Goal: Task Accomplishment & Management: Manage account settings

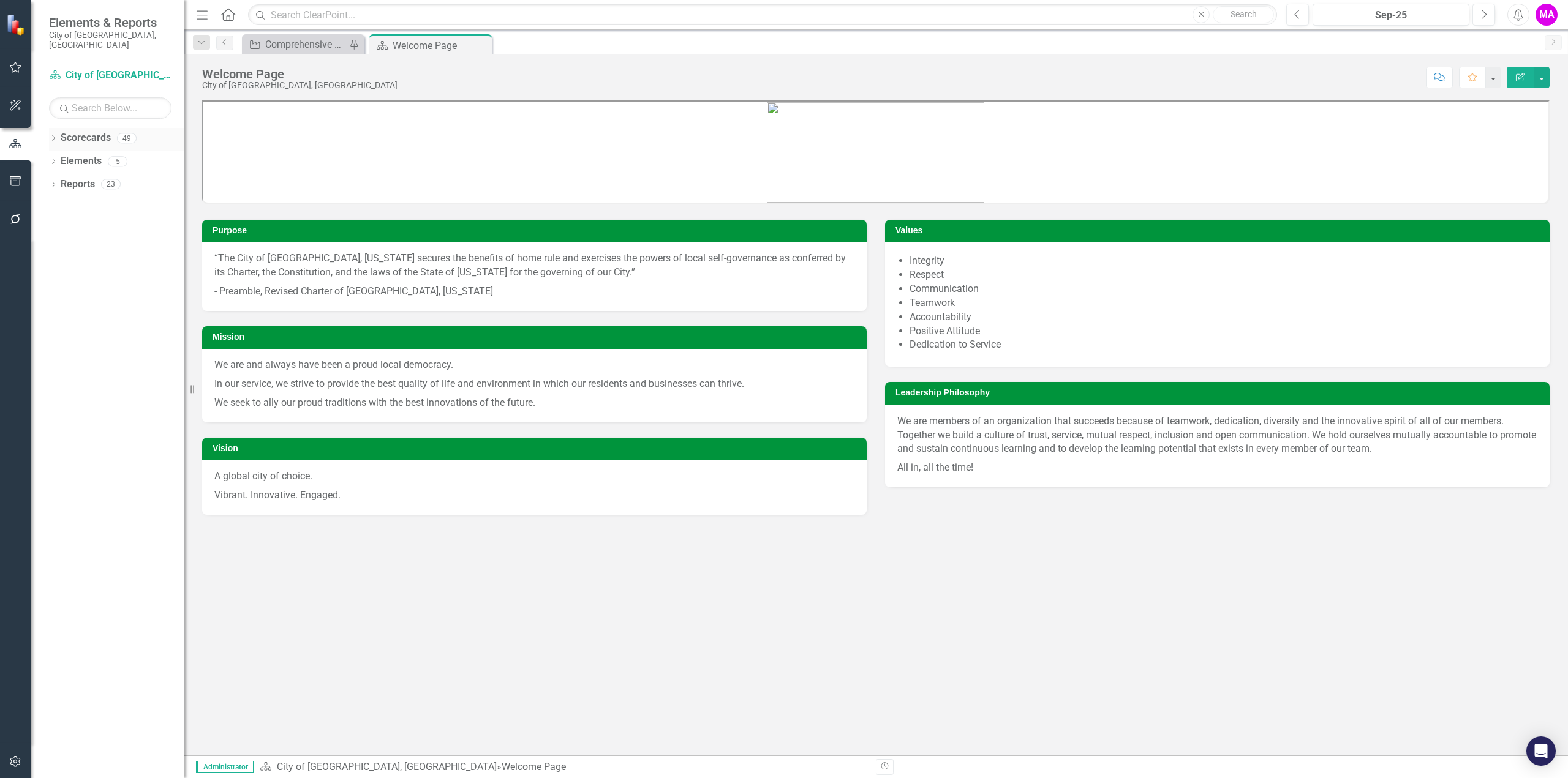
click at [54, 136] on icon "Dropdown" at bounding box center [53, 140] width 9 height 6
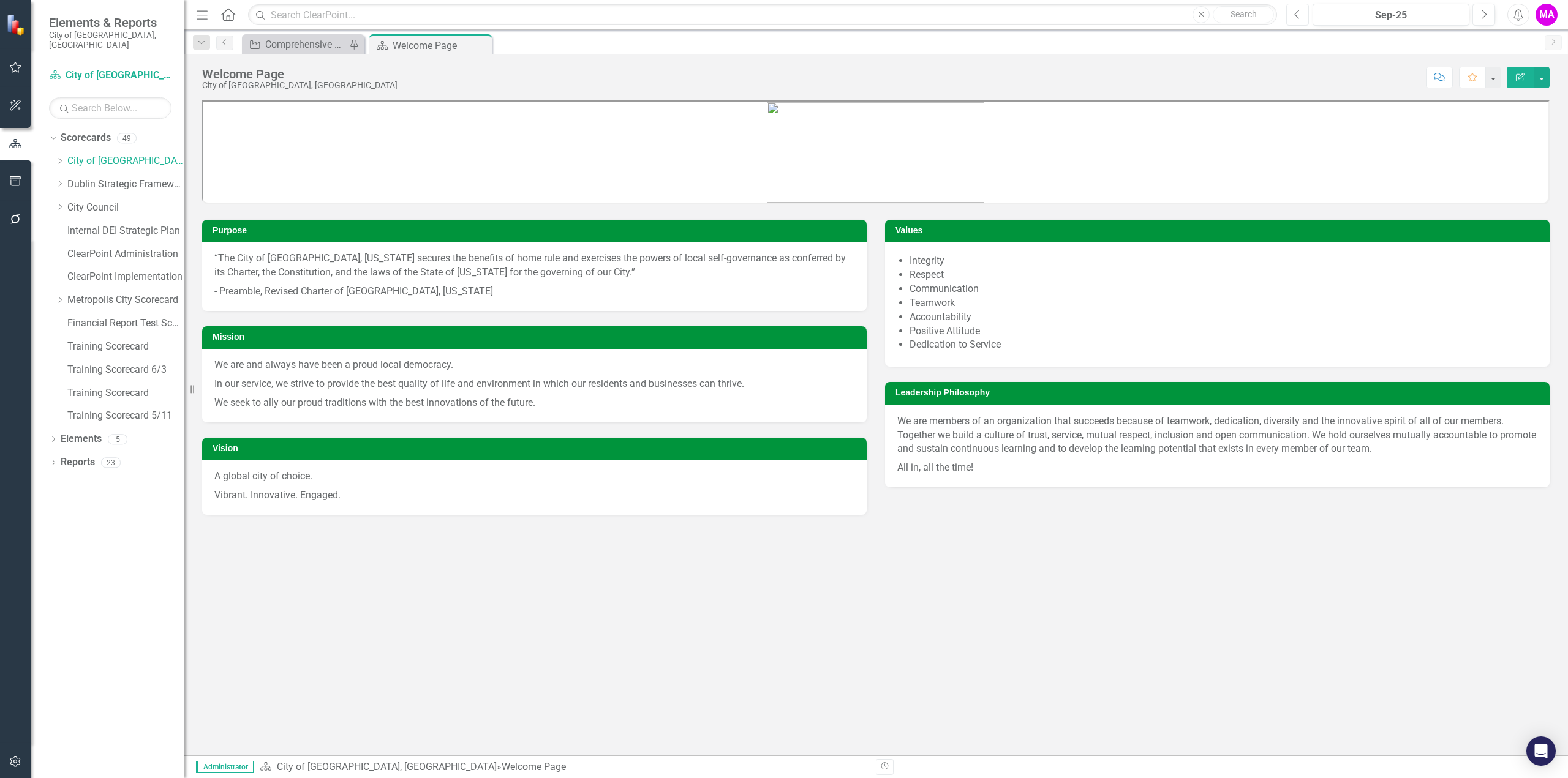
click at [1292, 17] on button "Previous" at bounding box center [1297, 14] width 22 height 22
click at [61, 157] on icon "Dropdown" at bounding box center [59, 160] width 9 height 7
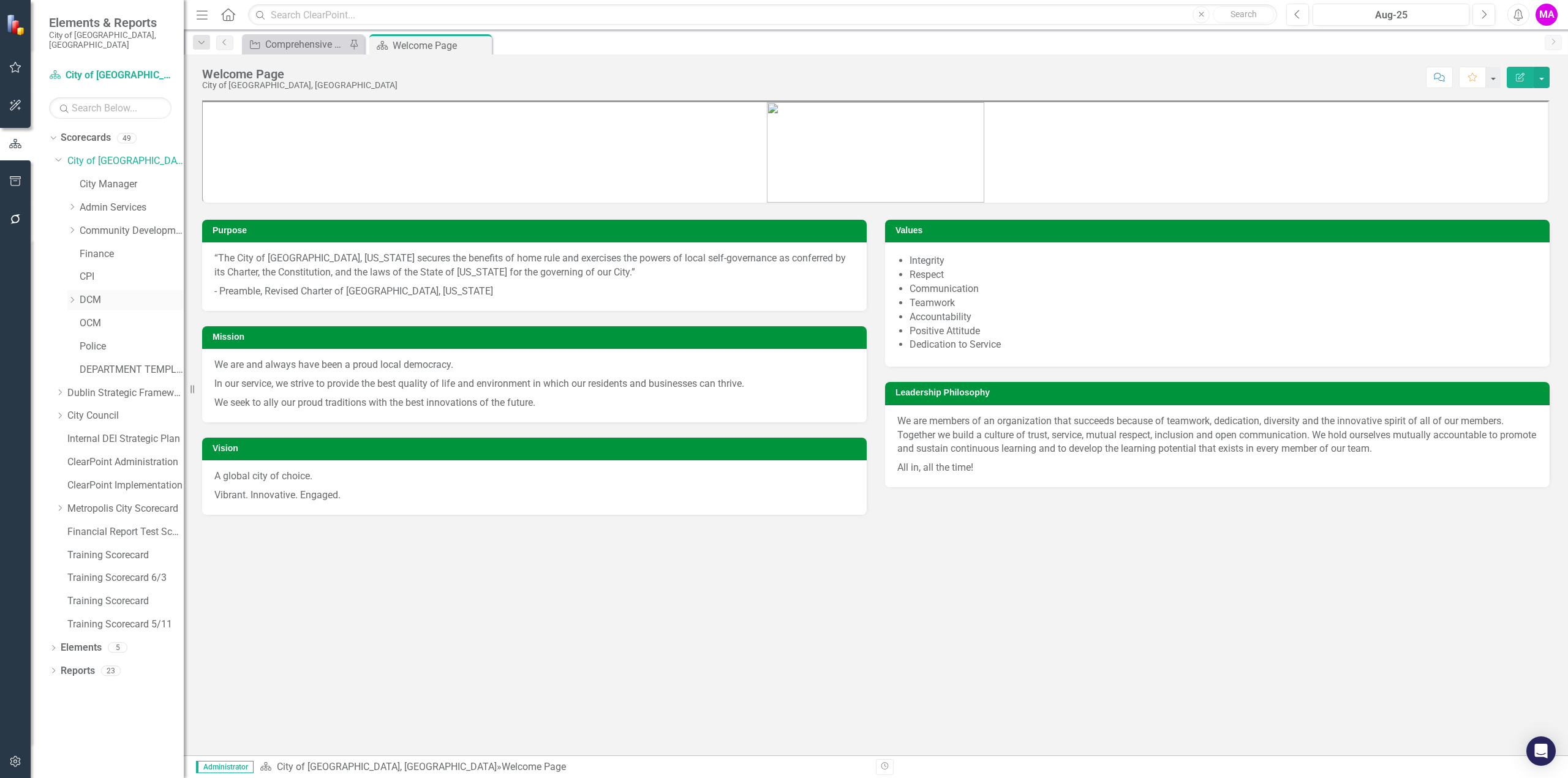
click at [71, 297] on icon "Dropdown" at bounding box center [71, 300] width 9 height 7
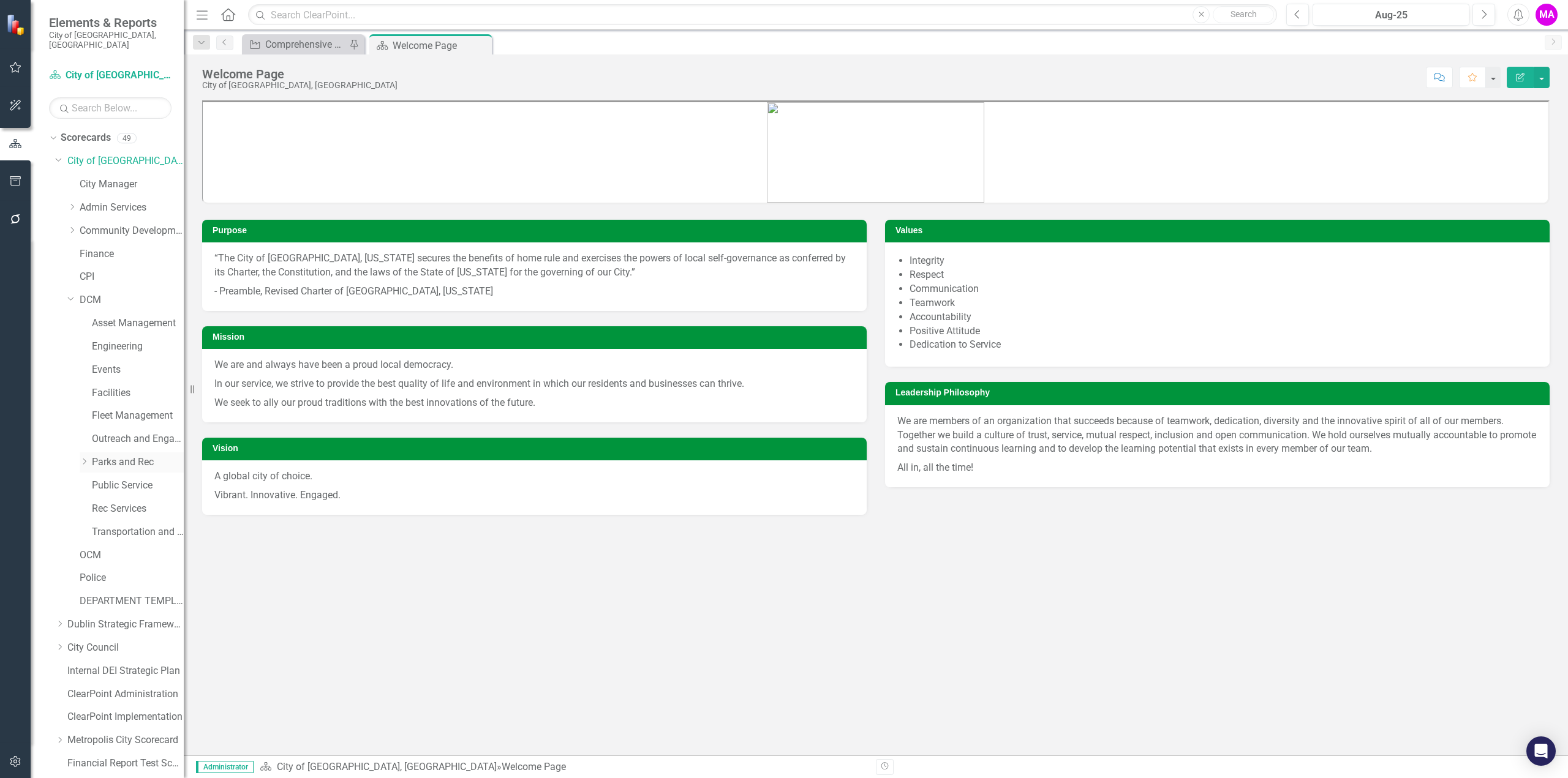
click at [83, 457] on div "Dropdown" at bounding box center [83, 462] width 9 height 10
click at [139, 502] on link "Implementation of the Parks and Recreation Master Plan" at bounding box center [144, 509] width 79 height 14
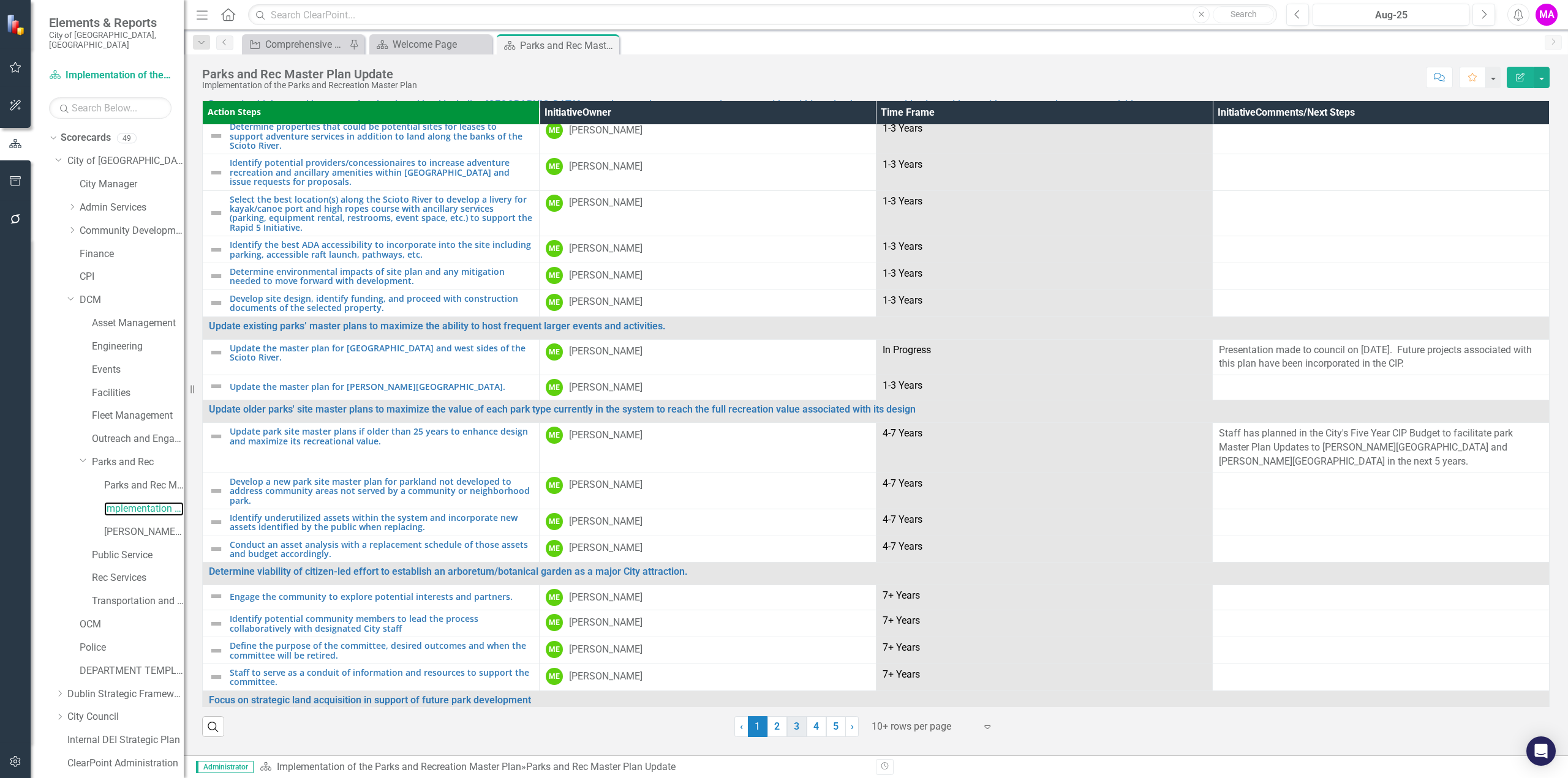
scroll to position [359, 0]
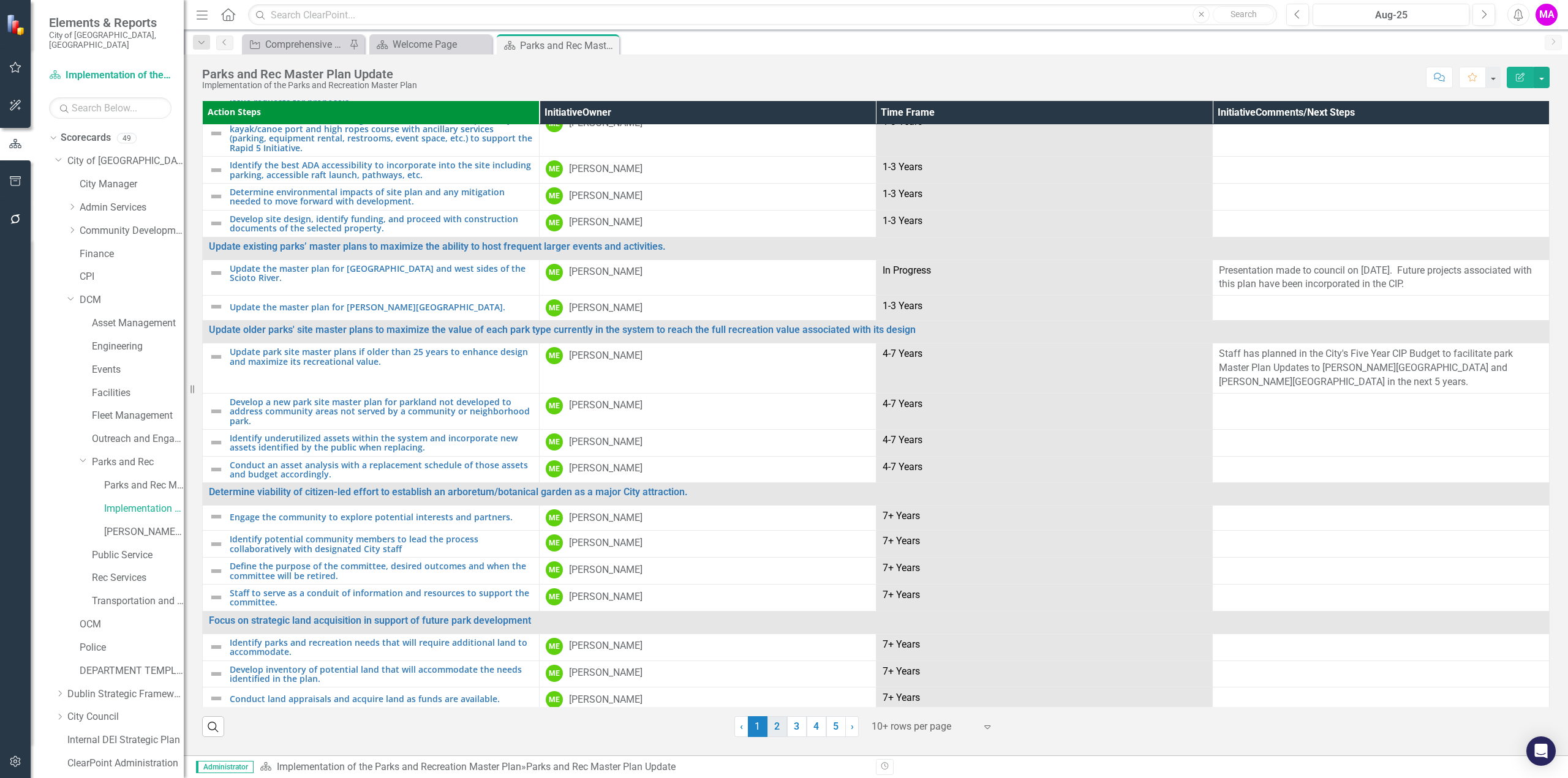
click at [775, 731] on link "2" at bounding box center [777, 727] width 19 height 21
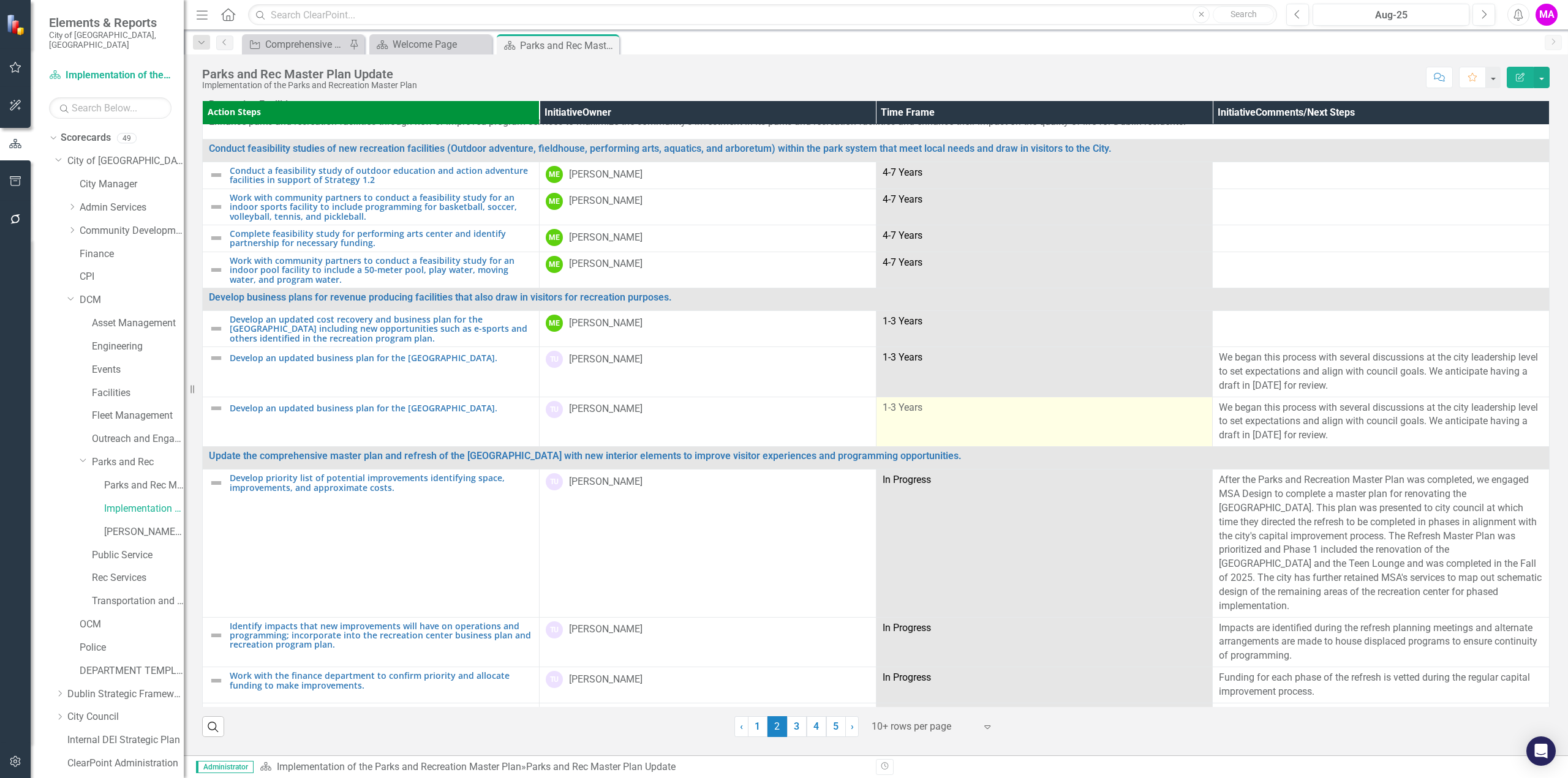
scroll to position [46, 0]
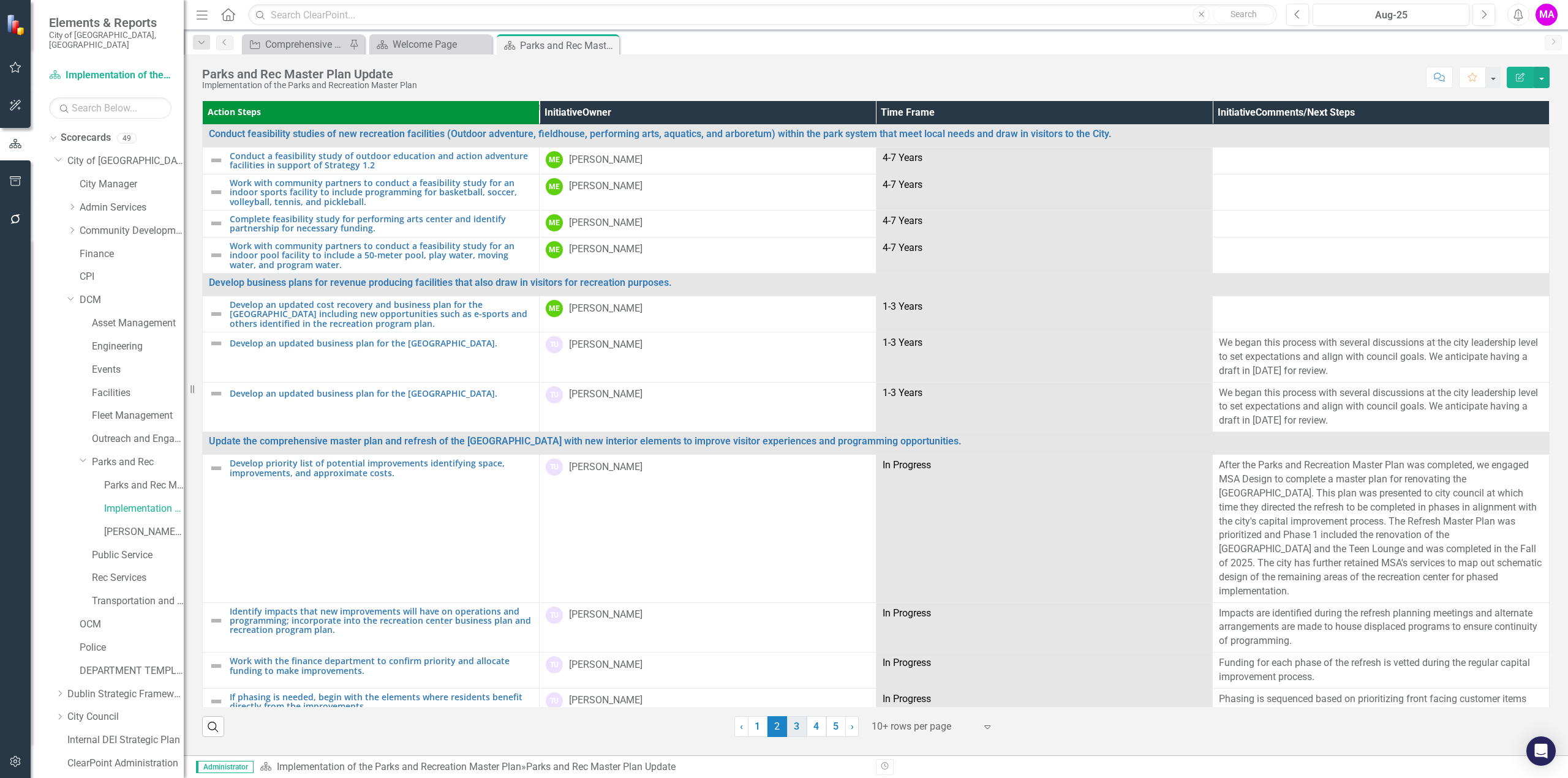
click at [792, 727] on link "3" at bounding box center [796, 727] width 19 height 21
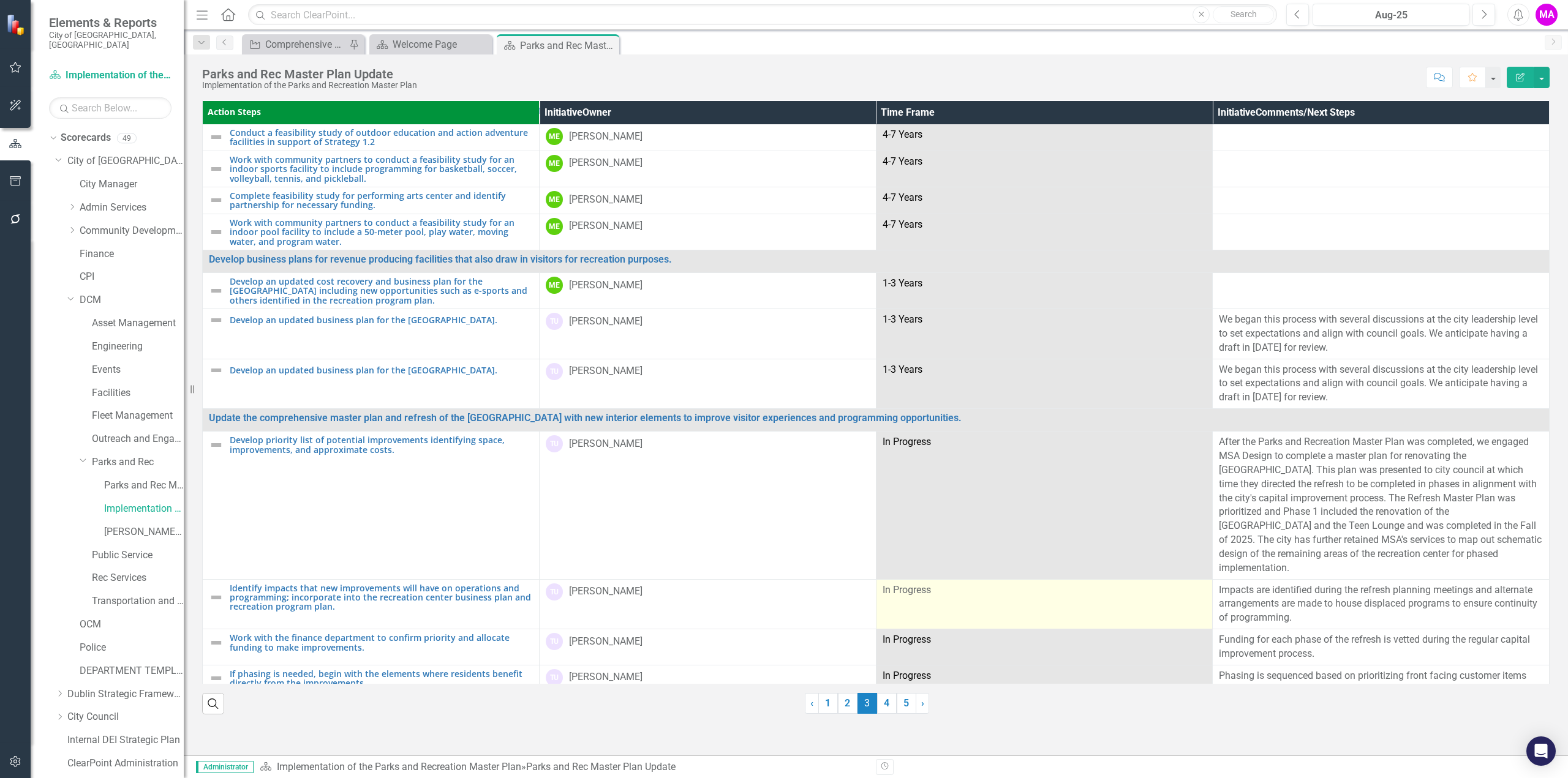
scroll to position [69, 0]
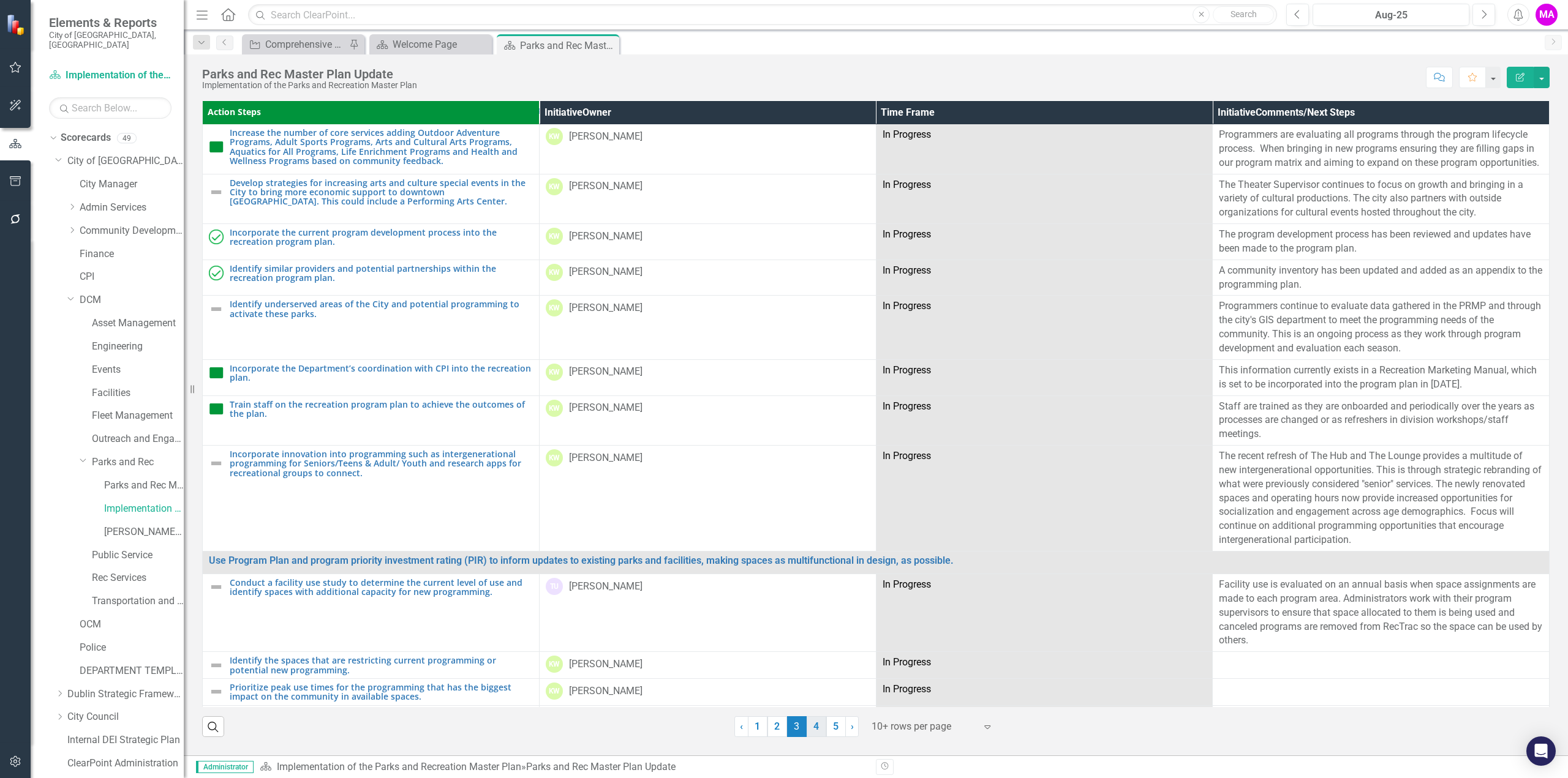
click at [815, 731] on link "4" at bounding box center [816, 727] width 19 height 21
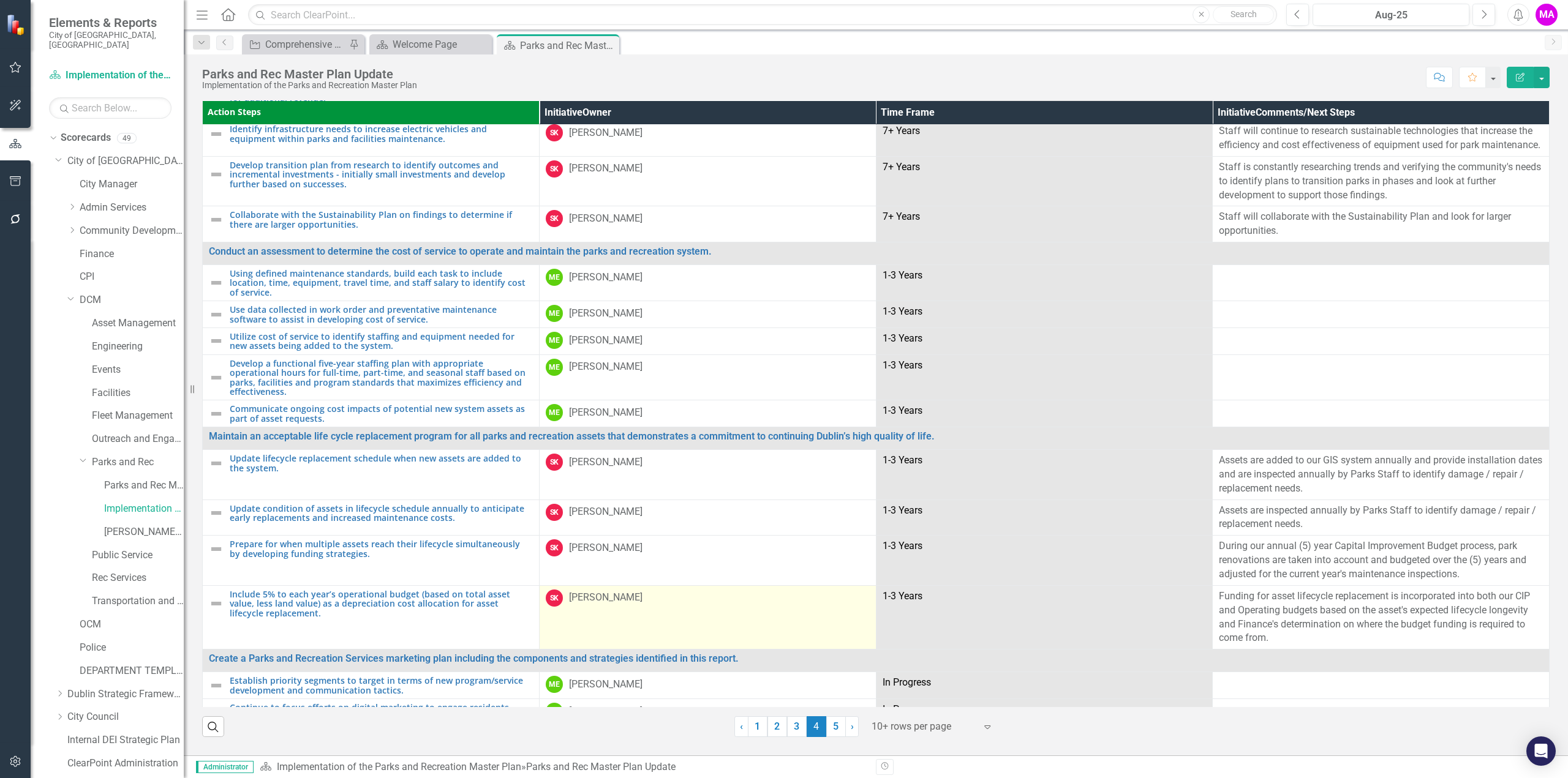
scroll to position [582, 0]
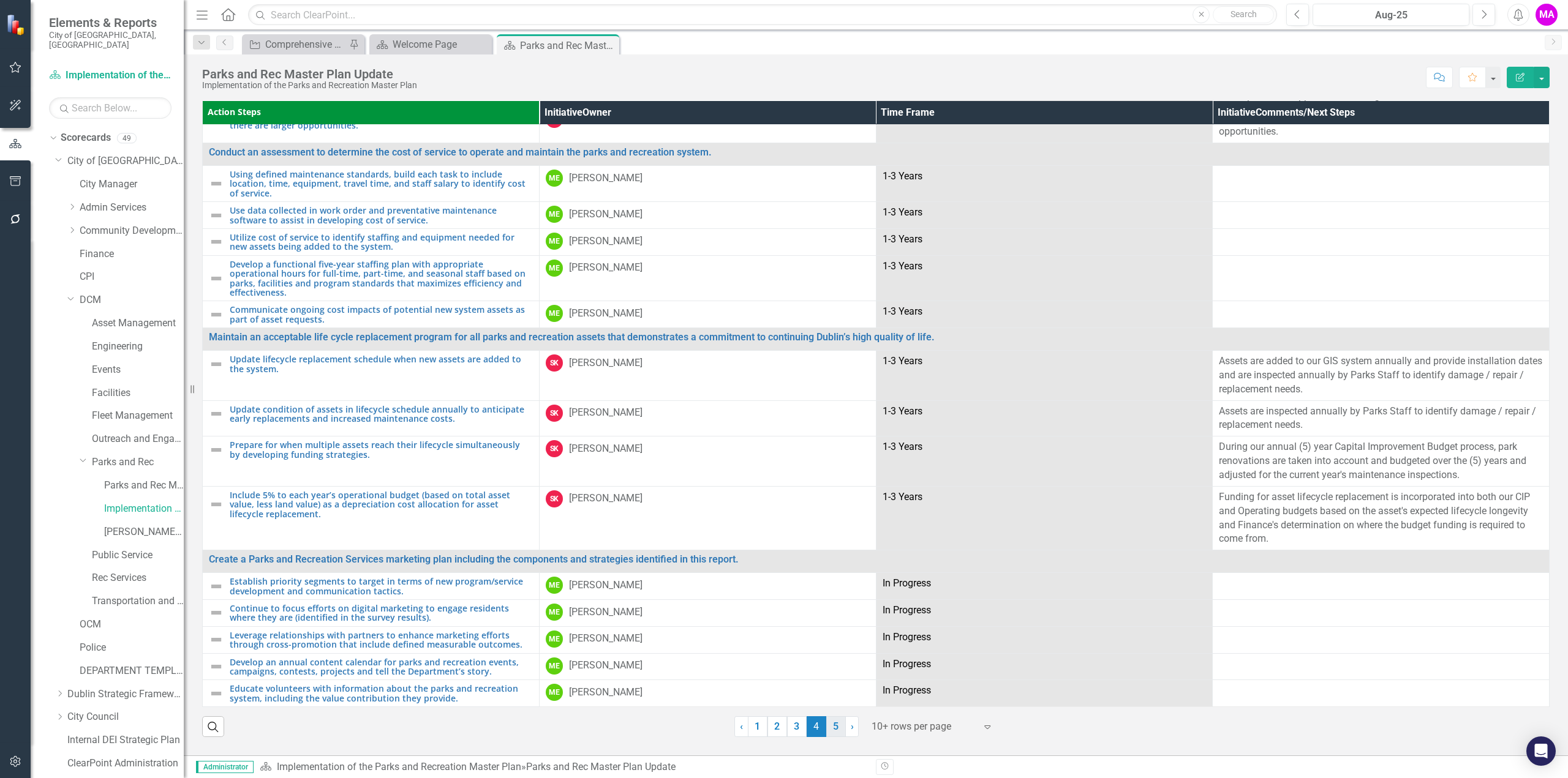
click at [837, 735] on link "5" at bounding box center [836, 727] width 19 height 21
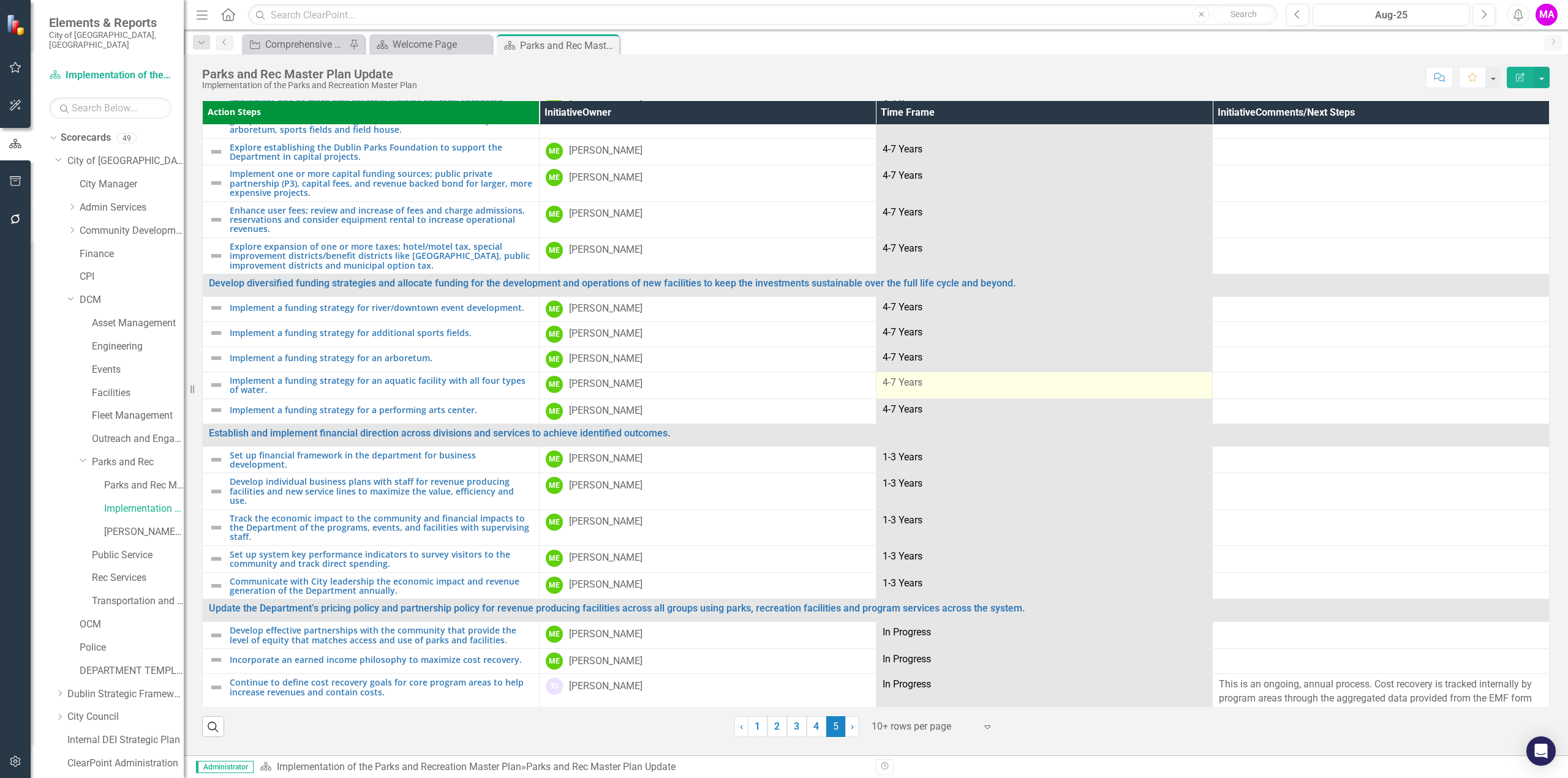
scroll to position [157, 0]
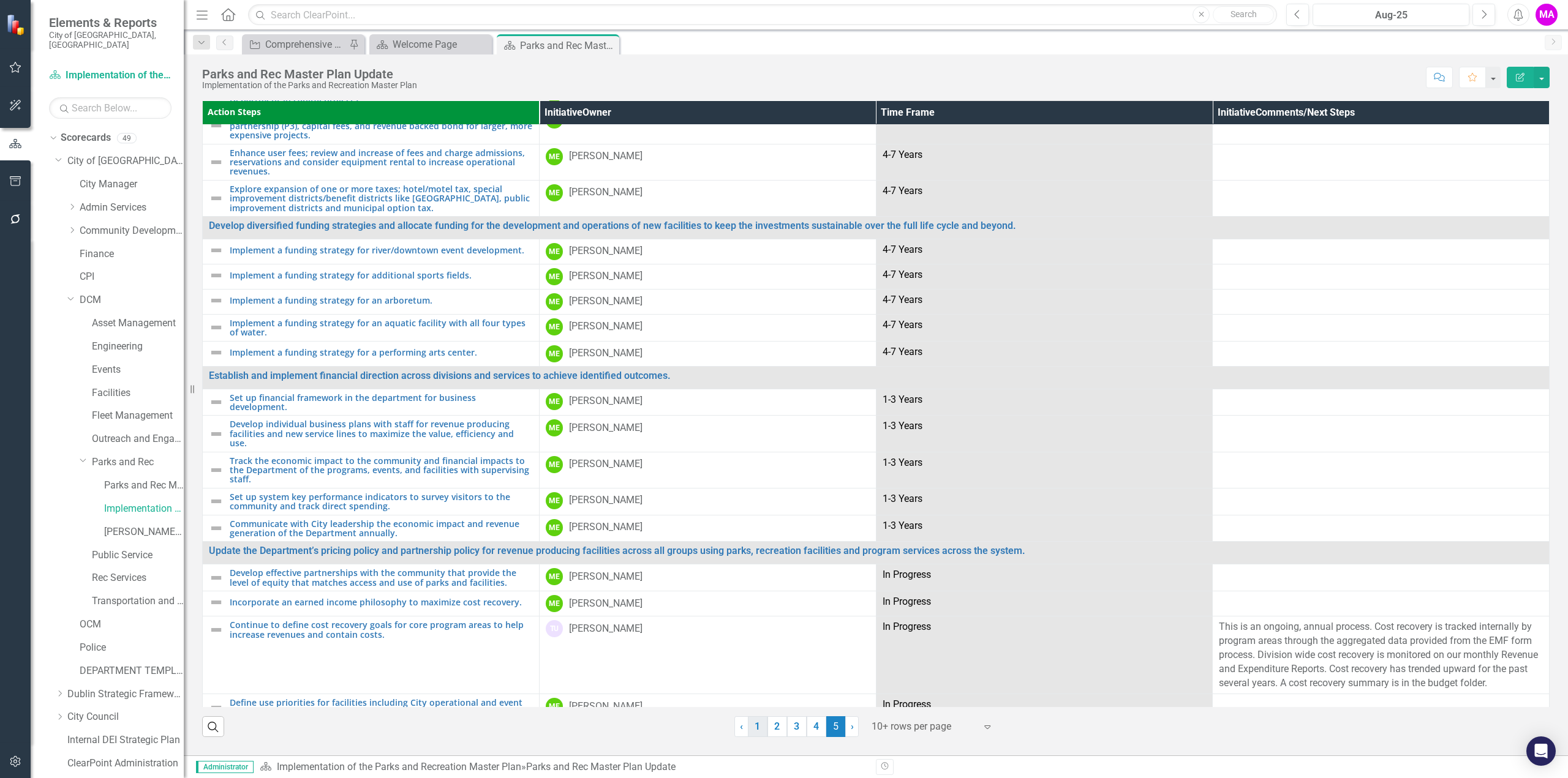
click at [755, 727] on link "1" at bounding box center [757, 727] width 19 height 21
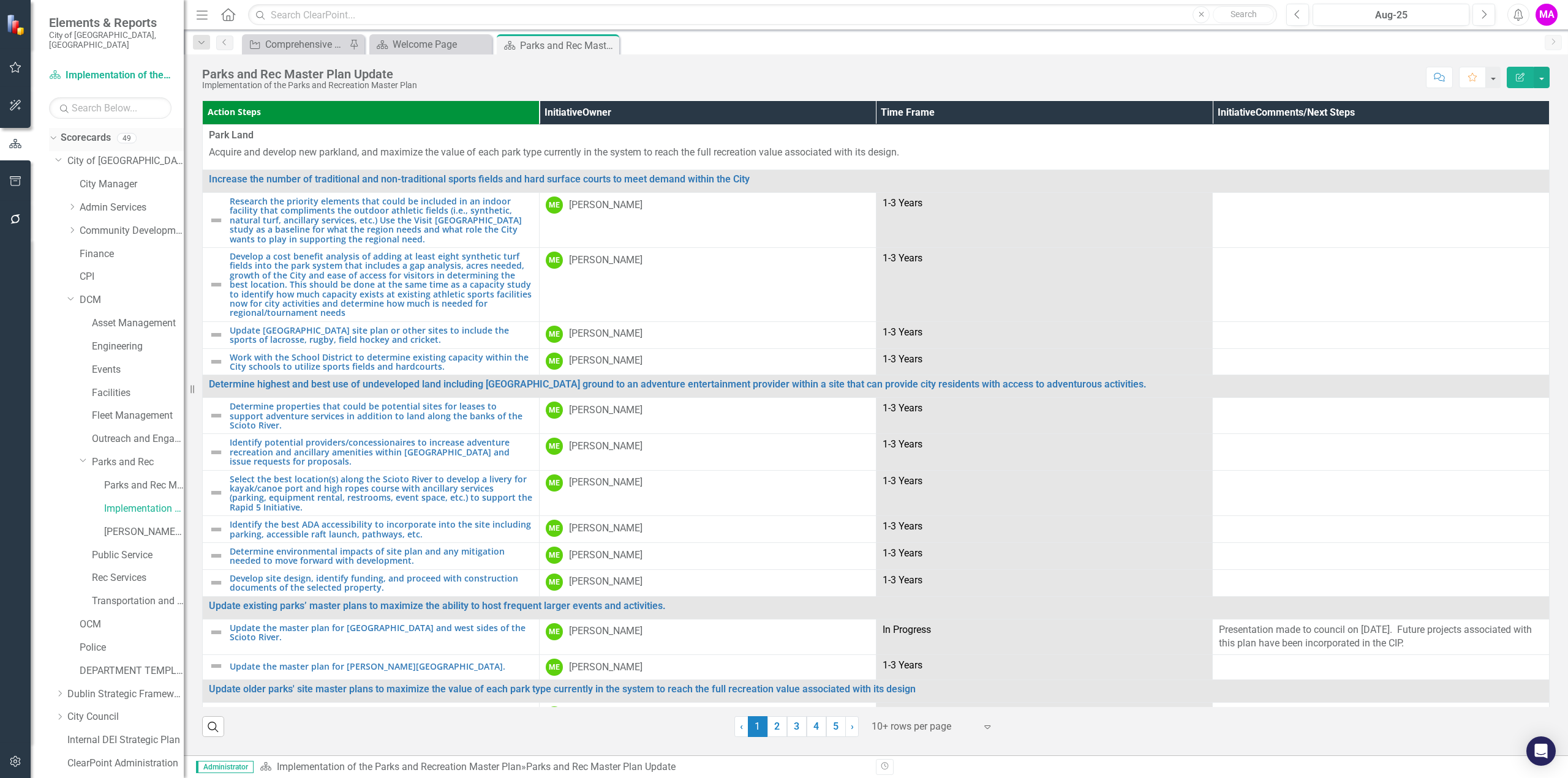
click at [91, 131] on link "Scorecards" at bounding box center [86, 138] width 51 height 14
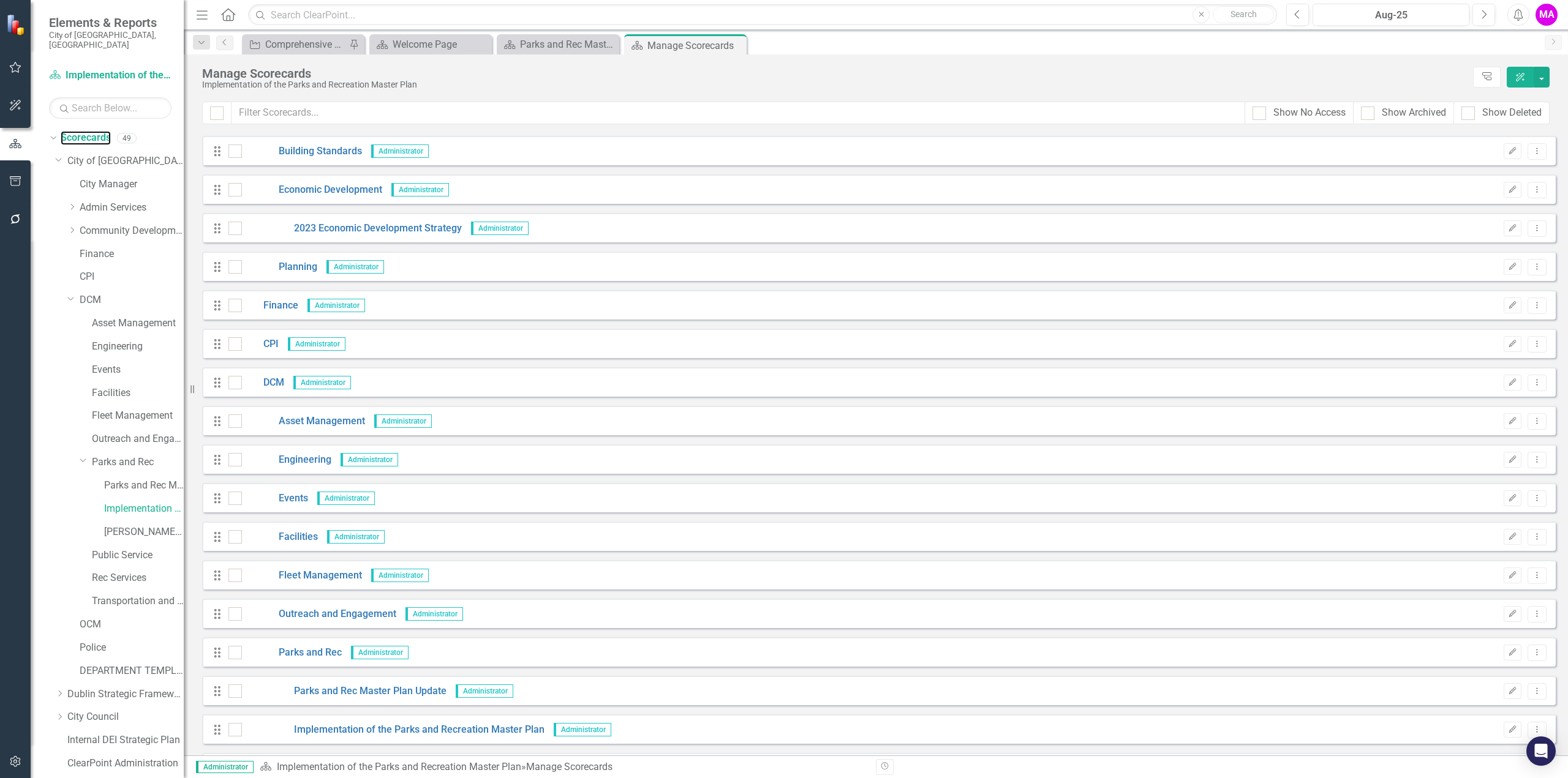
scroll to position [551, 0]
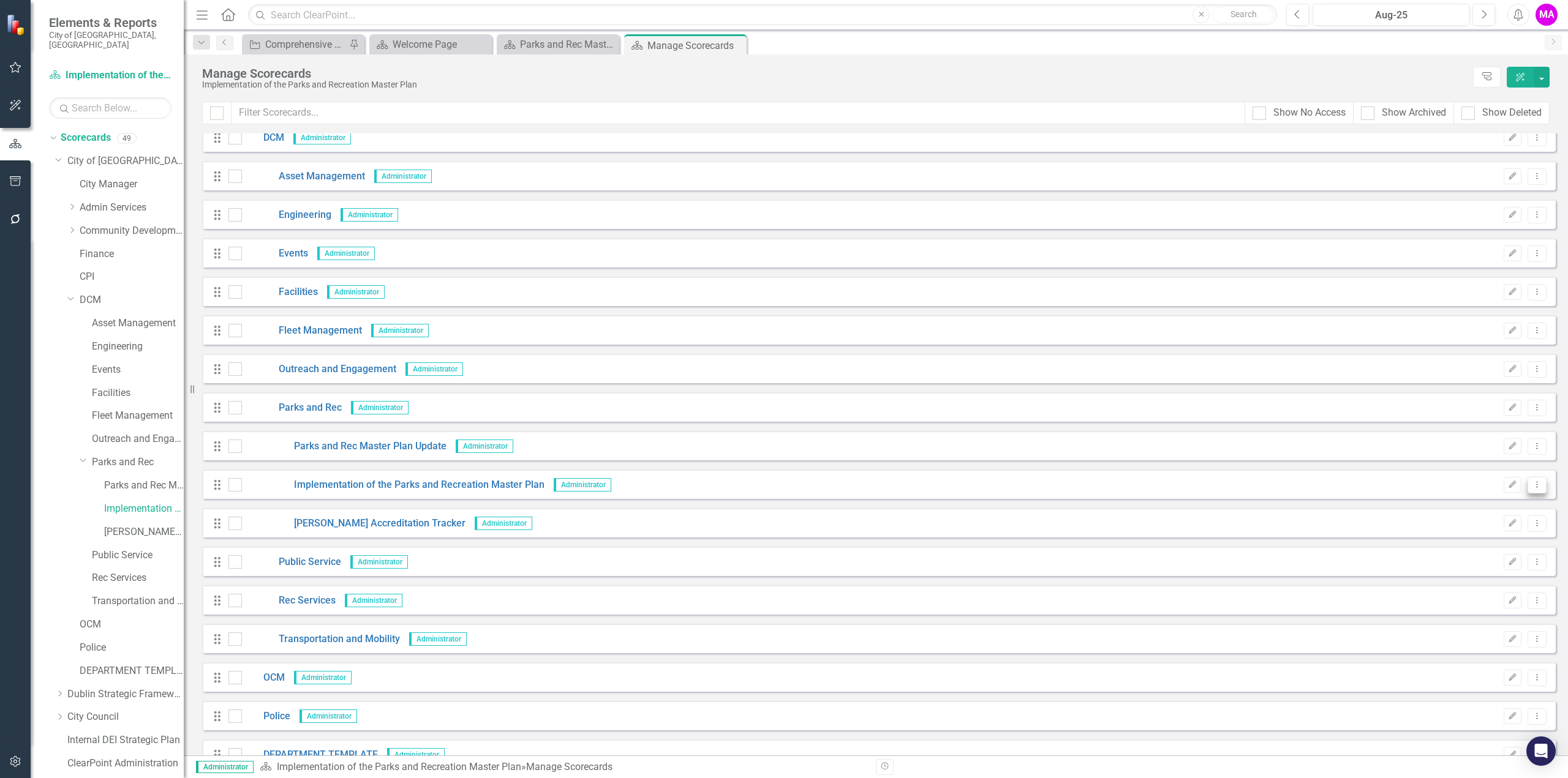
click at [1532, 487] on icon "Dropdown Menu" at bounding box center [1537, 484] width 10 height 8
click at [1501, 553] on link "Copy Forward Copy Forward Scorecard" at bounding box center [1469, 550] width 136 height 22
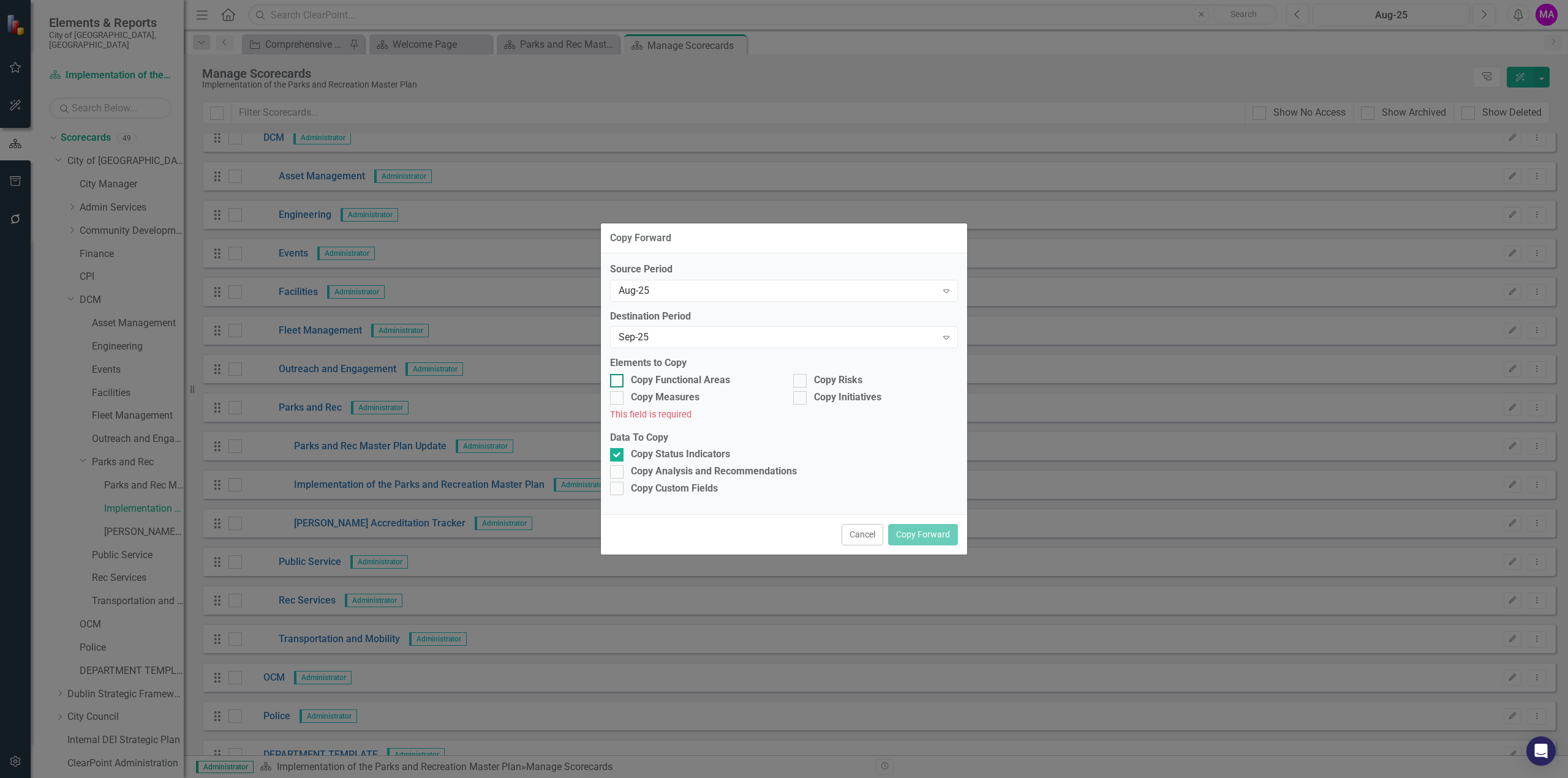
click at [614, 377] on input "Copy Functional Areas" at bounding box center [614, 379] width 8 height 8
checkbox input "true"
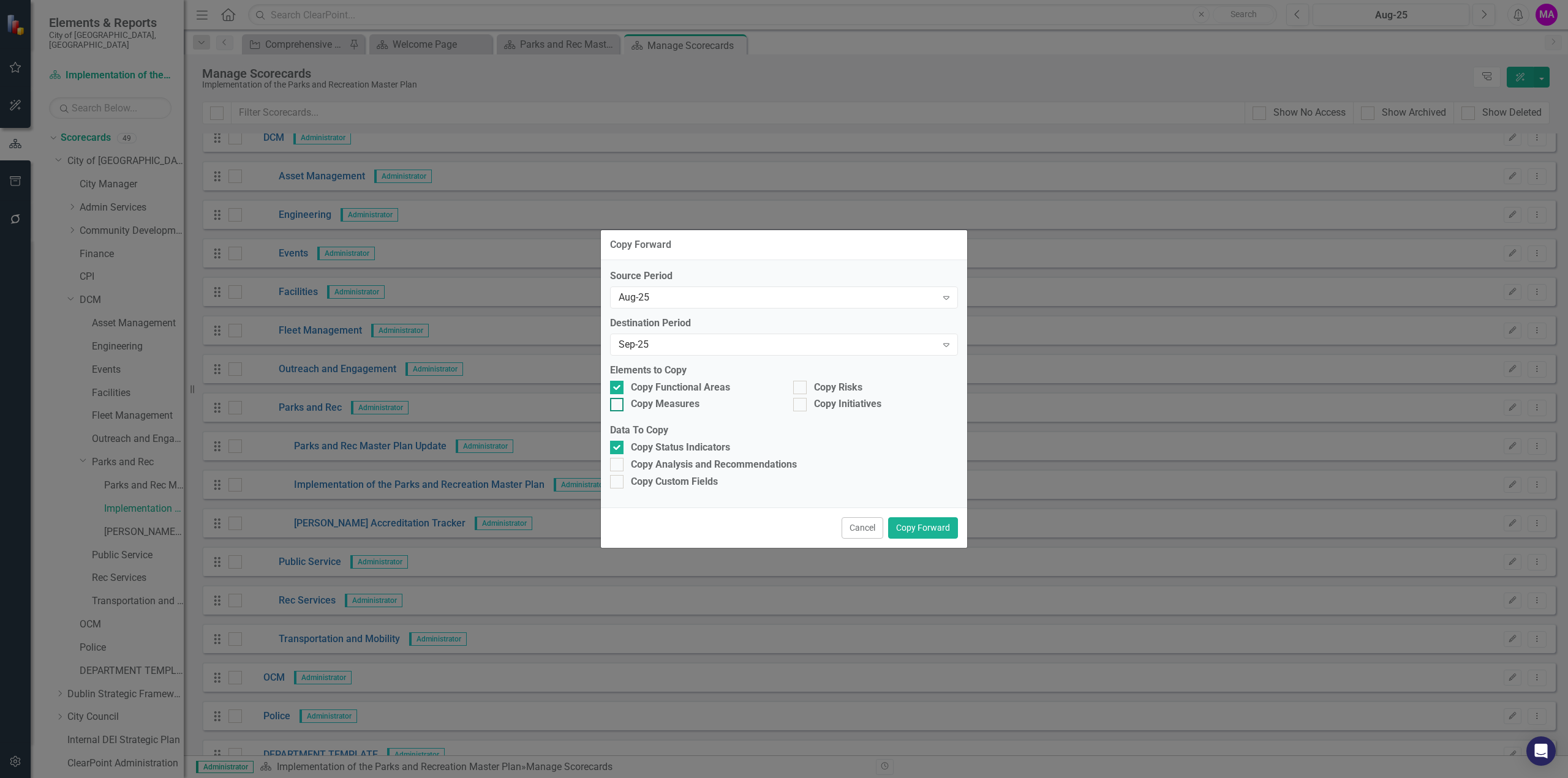
click at [614, 405] on input "Copy Measures" at bounding box center [614, 402] width 8 height 8
checkbox input "true"
click at [795, 390] on div at bounding box center [800, 387] width 14 height 14
click at [795, 389] on input "Copy Risks" at bounding box center [797, 385] width 8 height 8
checkbox input "true"
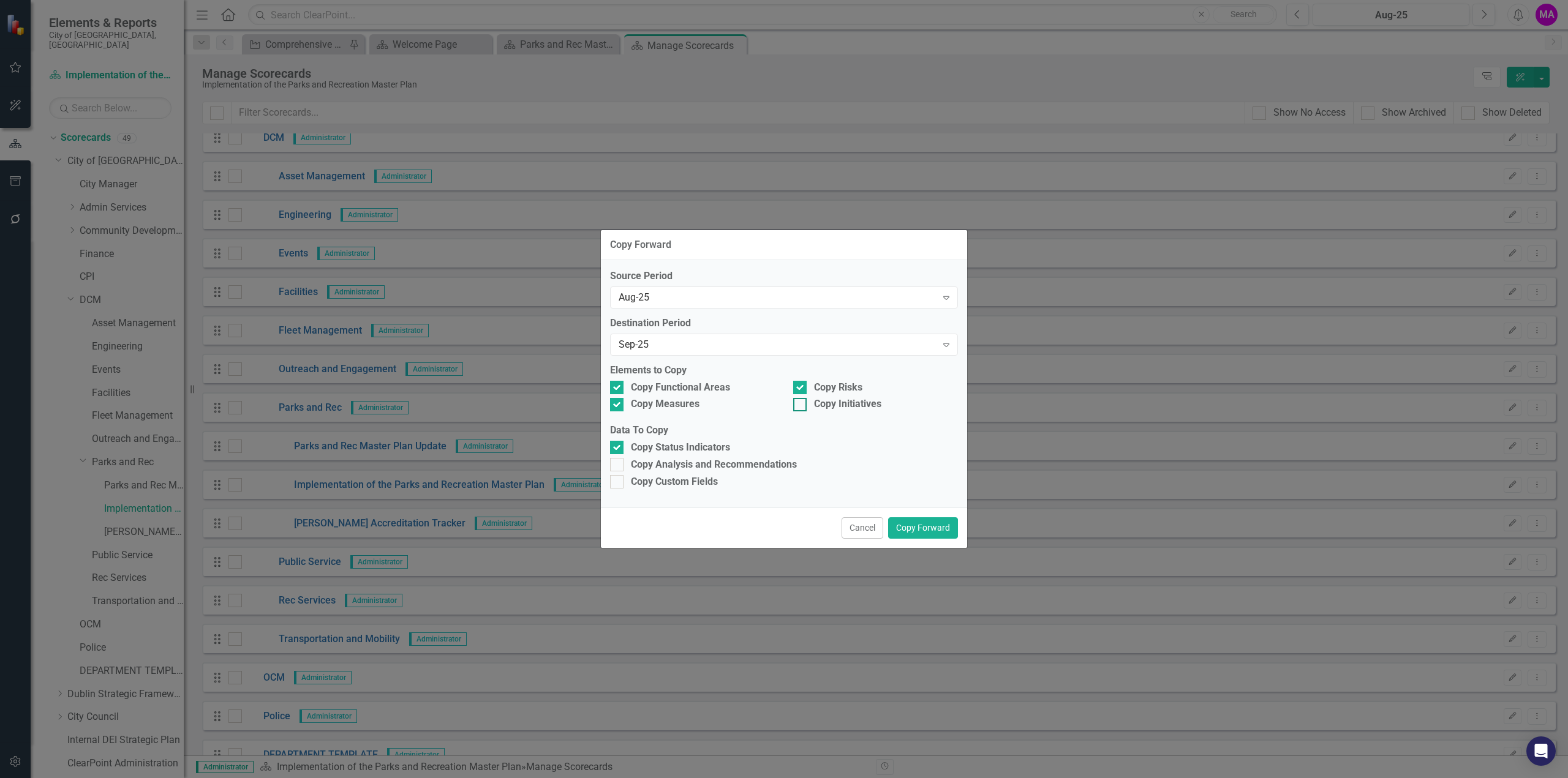
click at [794, 406] on input "Copy Initiatives" at bounding box center [797, 402] width 8 height 8
checkbox input "true"
click at [620, 465] on div at bounding box center [617, 464] width 14 height 14
click at [618, 465] on input "Copy Analysis and Recommendations" at bounding box center [614, 462] width 8 height 8
checkbox input "true"
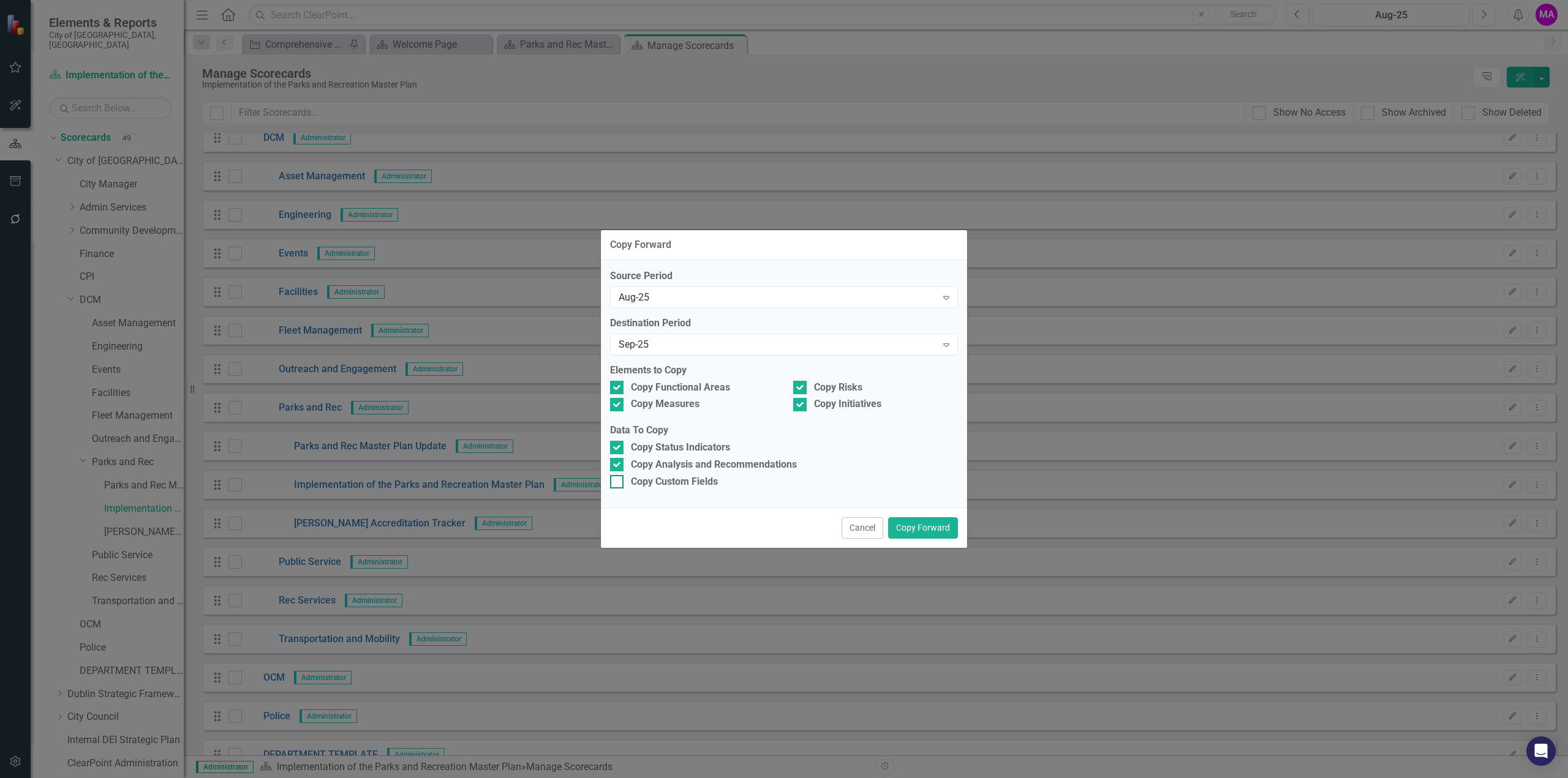
click at [615, 484] on div at bounding box center [617, 482] width 14 height 14
click at [615, 483] on input "Copy Custom Fields" at bounding box center [614, 480] width 8 height 8
checkbox input "true"
click at [949, 527] on button "Copy Forward" at bounding box center [922, 528] width 70 height 22
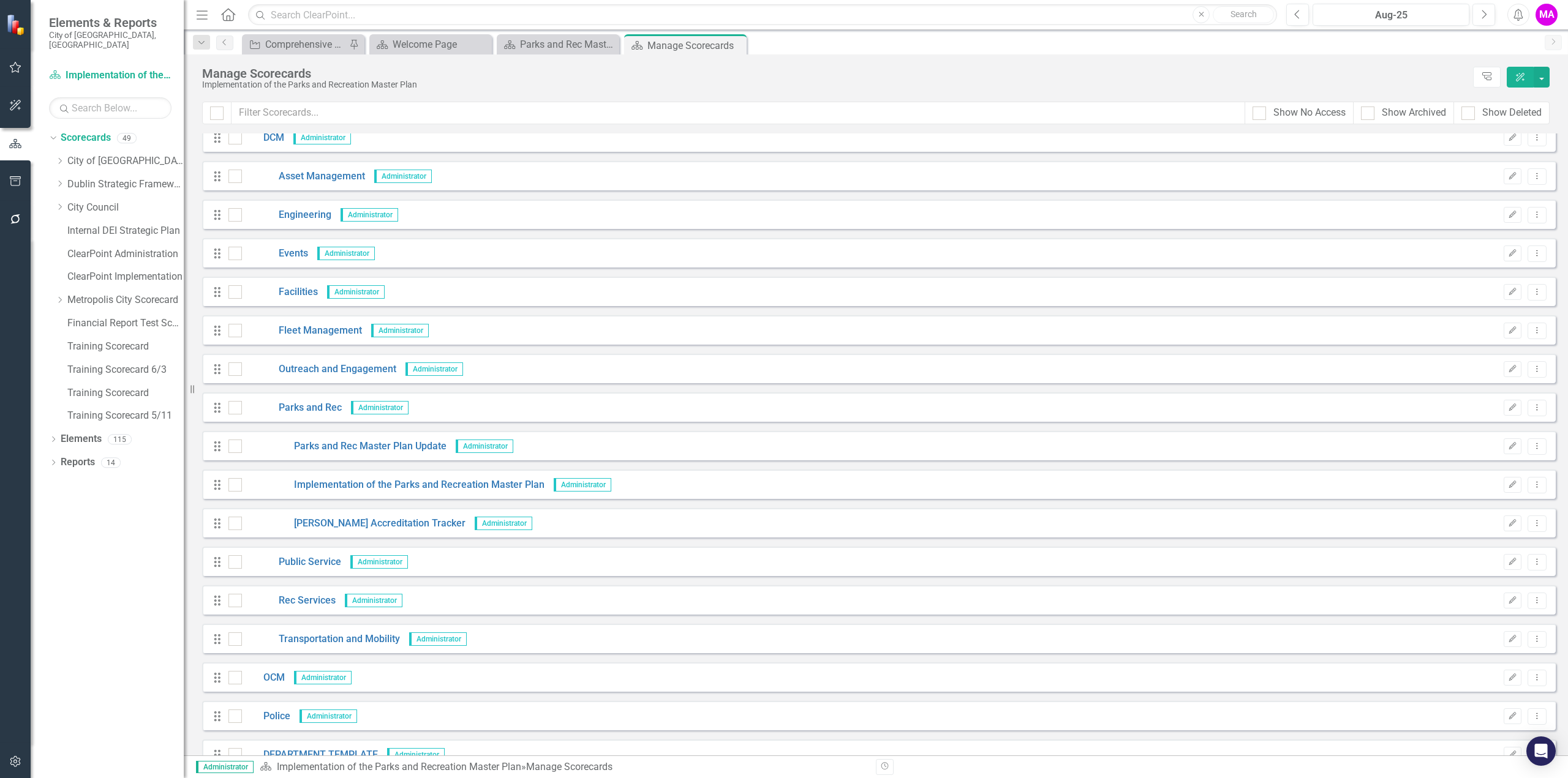
scroll to position [0, 0]
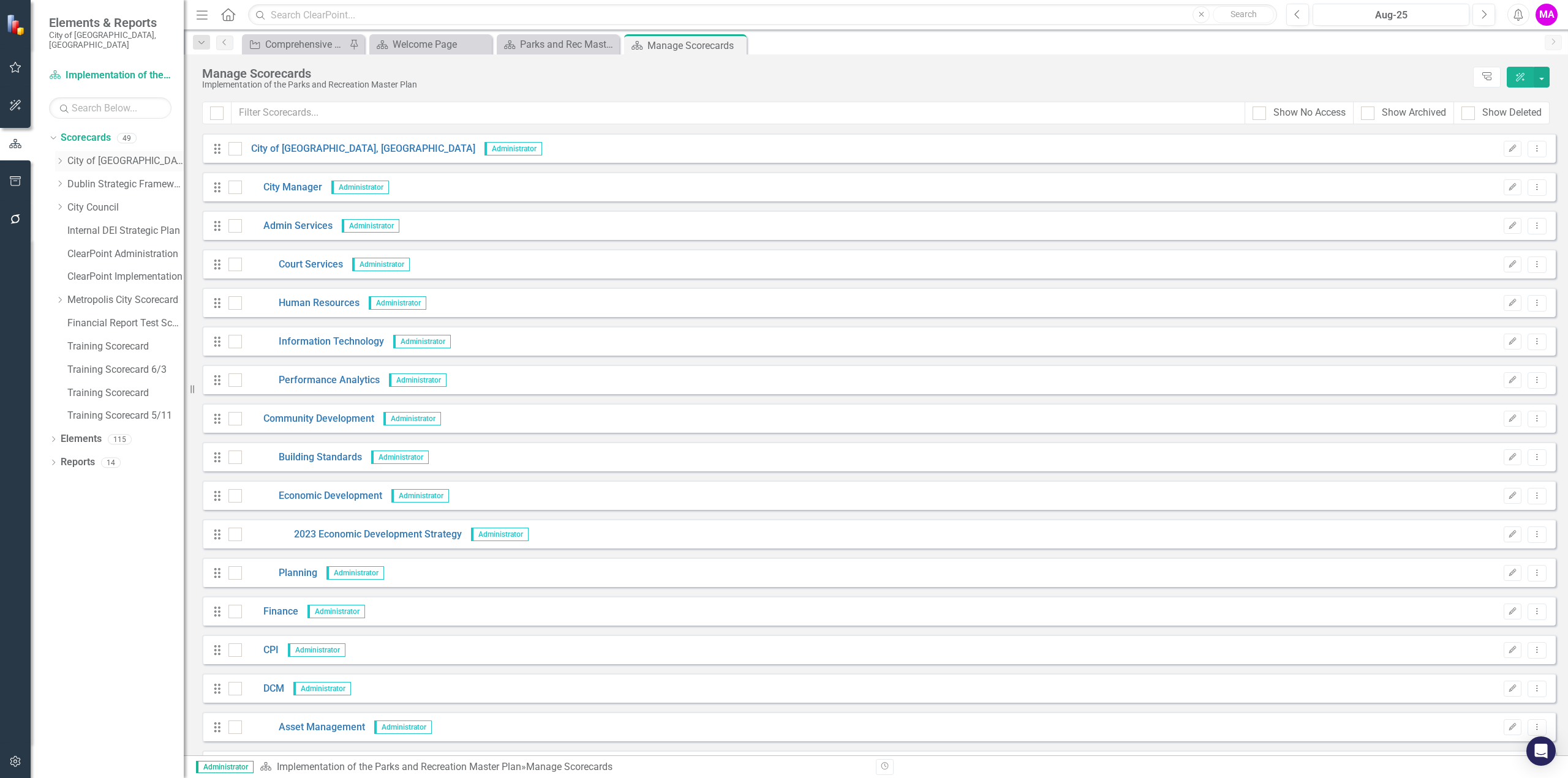
click at [57, 157] on icon "Dropdown" at bounding box center [59, 160] width 9 height 7
click at [1481, 19] on icon "Next" at bounding box center [1484, 14] width 6 height 11
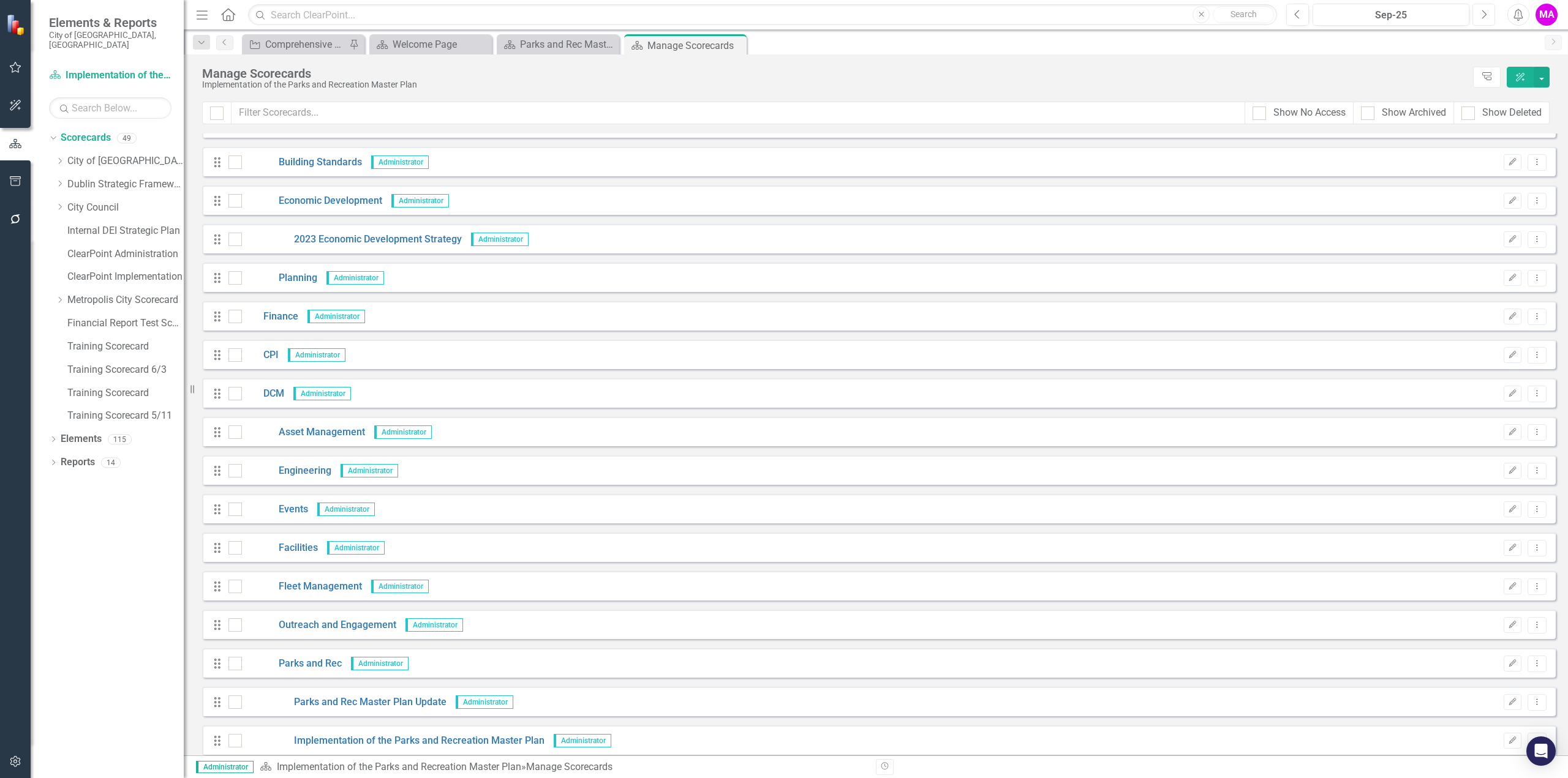
scroll to position [367, 0]
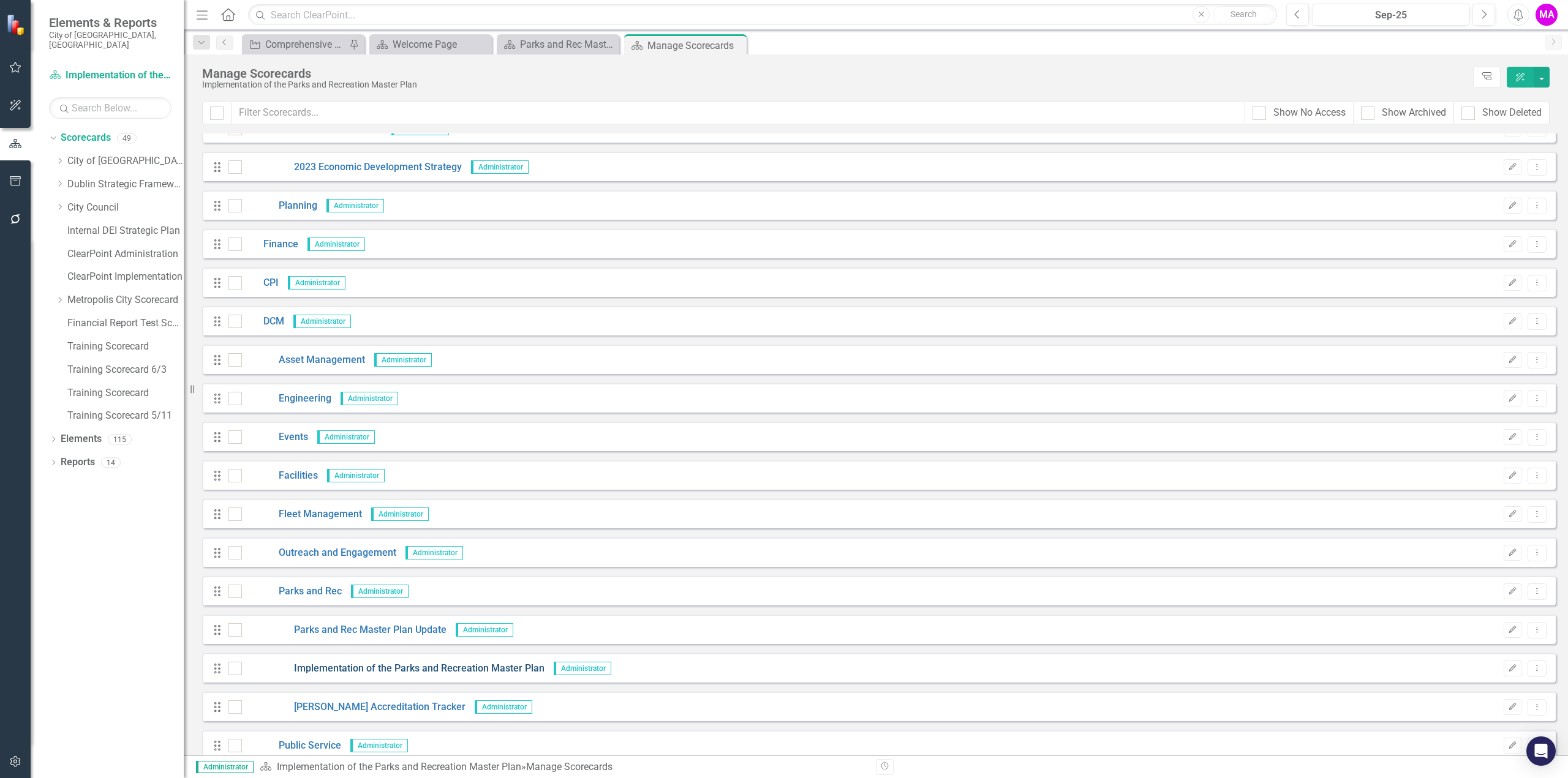
click at [450, 671] on link "Implementation of the Parks and Recreation Master Plan" at bounding box center [393, 669] width 302 height 14
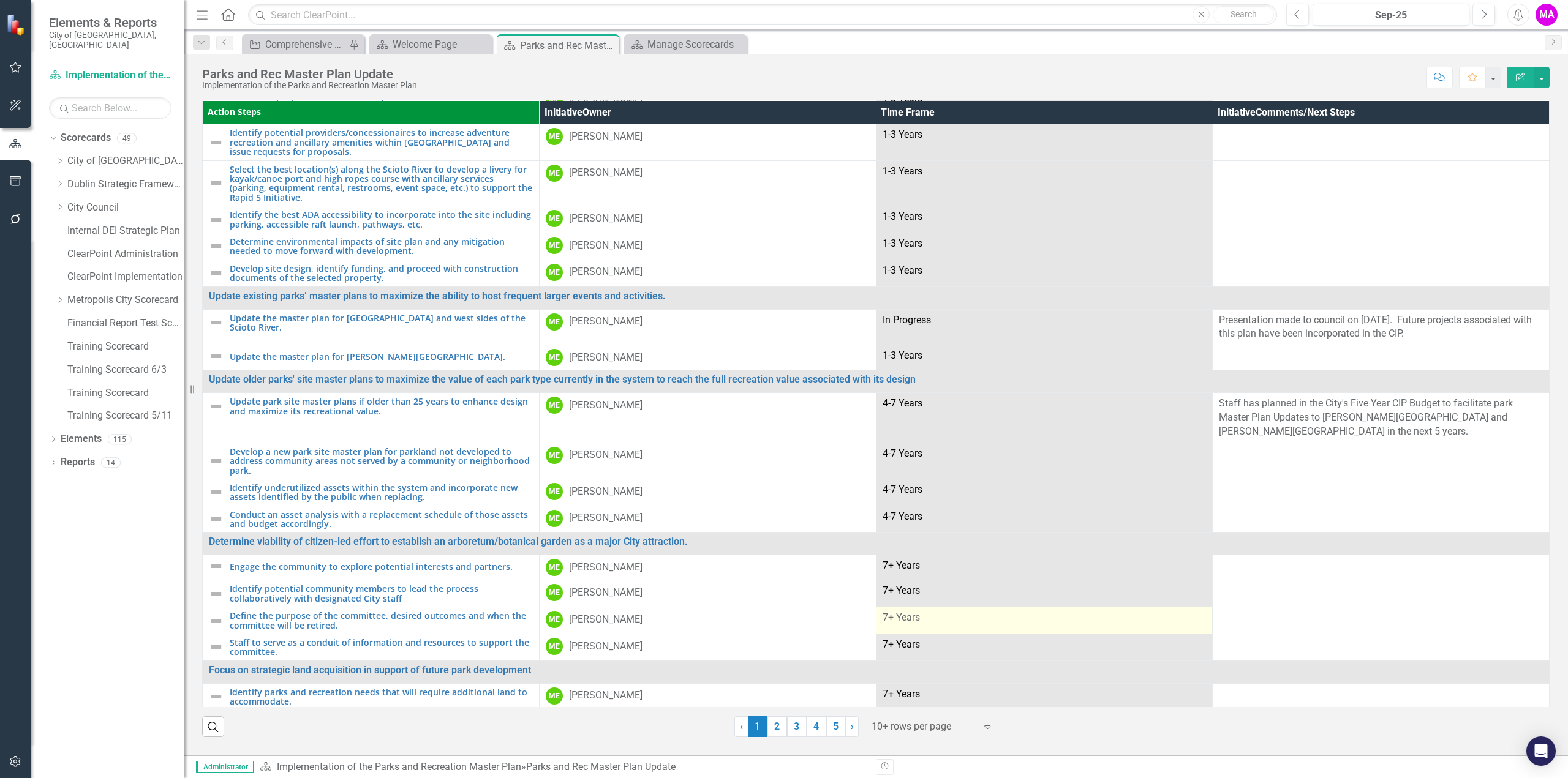
scroll to position [359, 0]
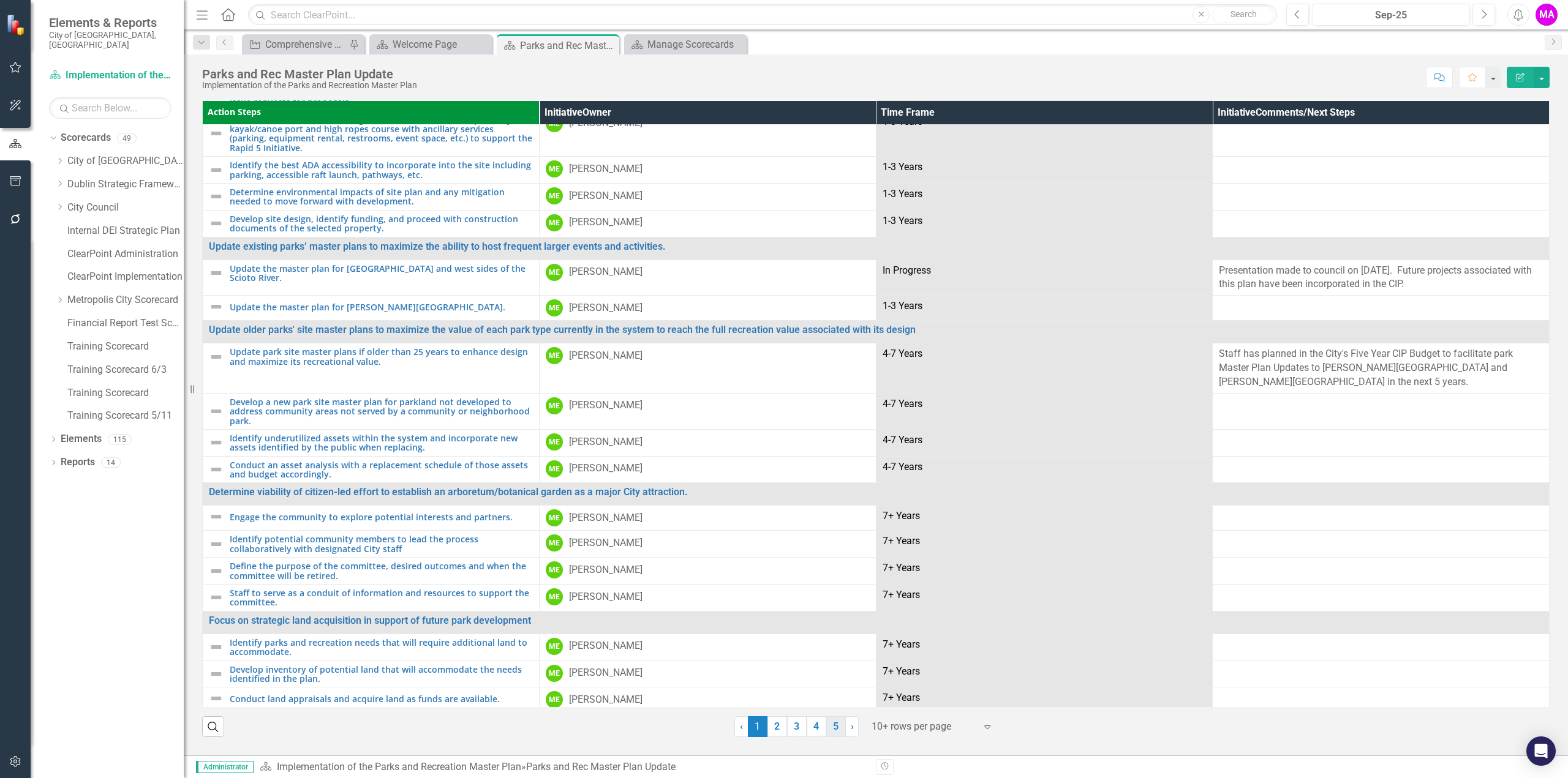
click at [833, 724] on link "5" at bounding box center [836, 727] width 19 height 21
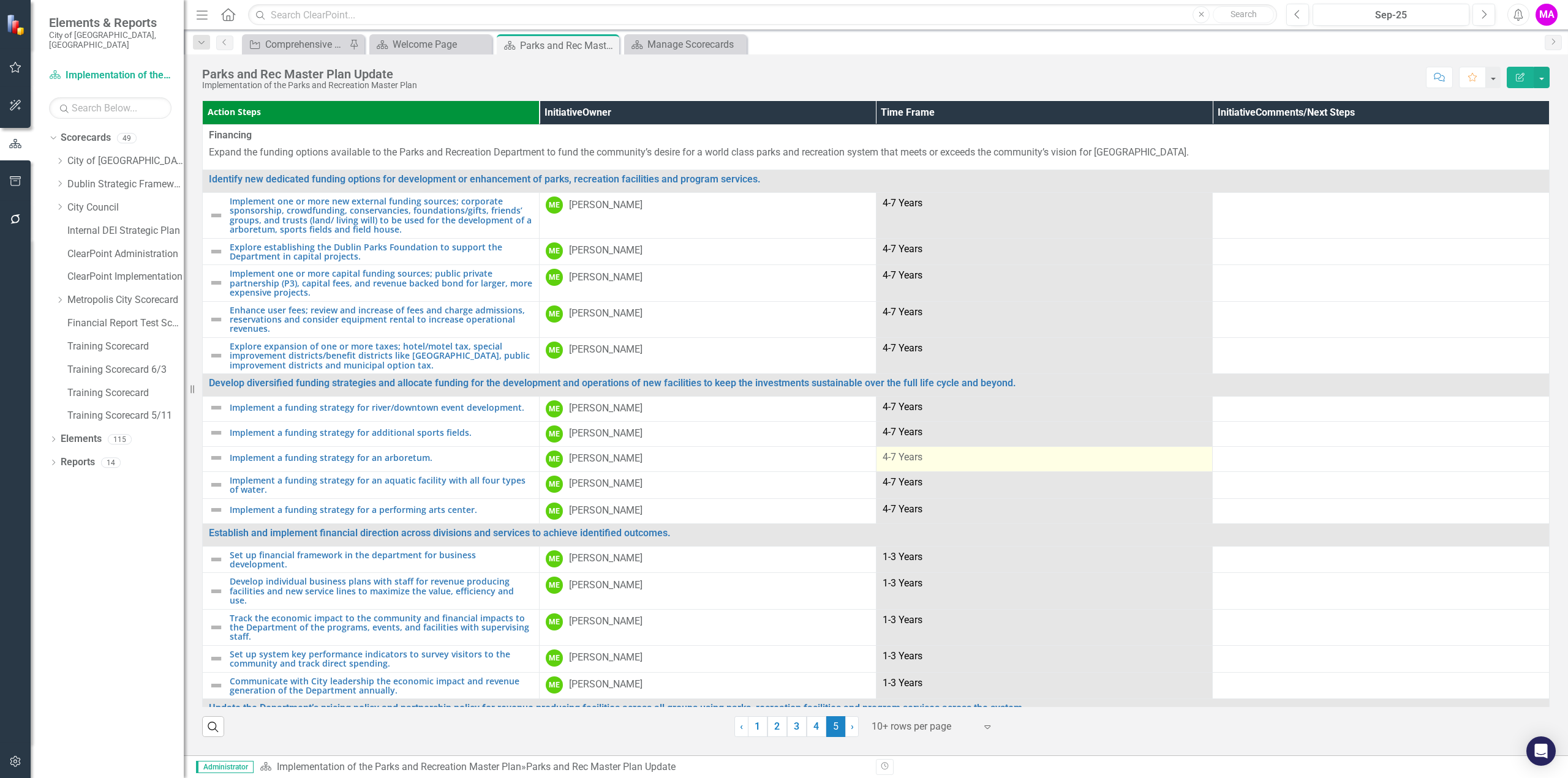
scroll to position [157, 0]
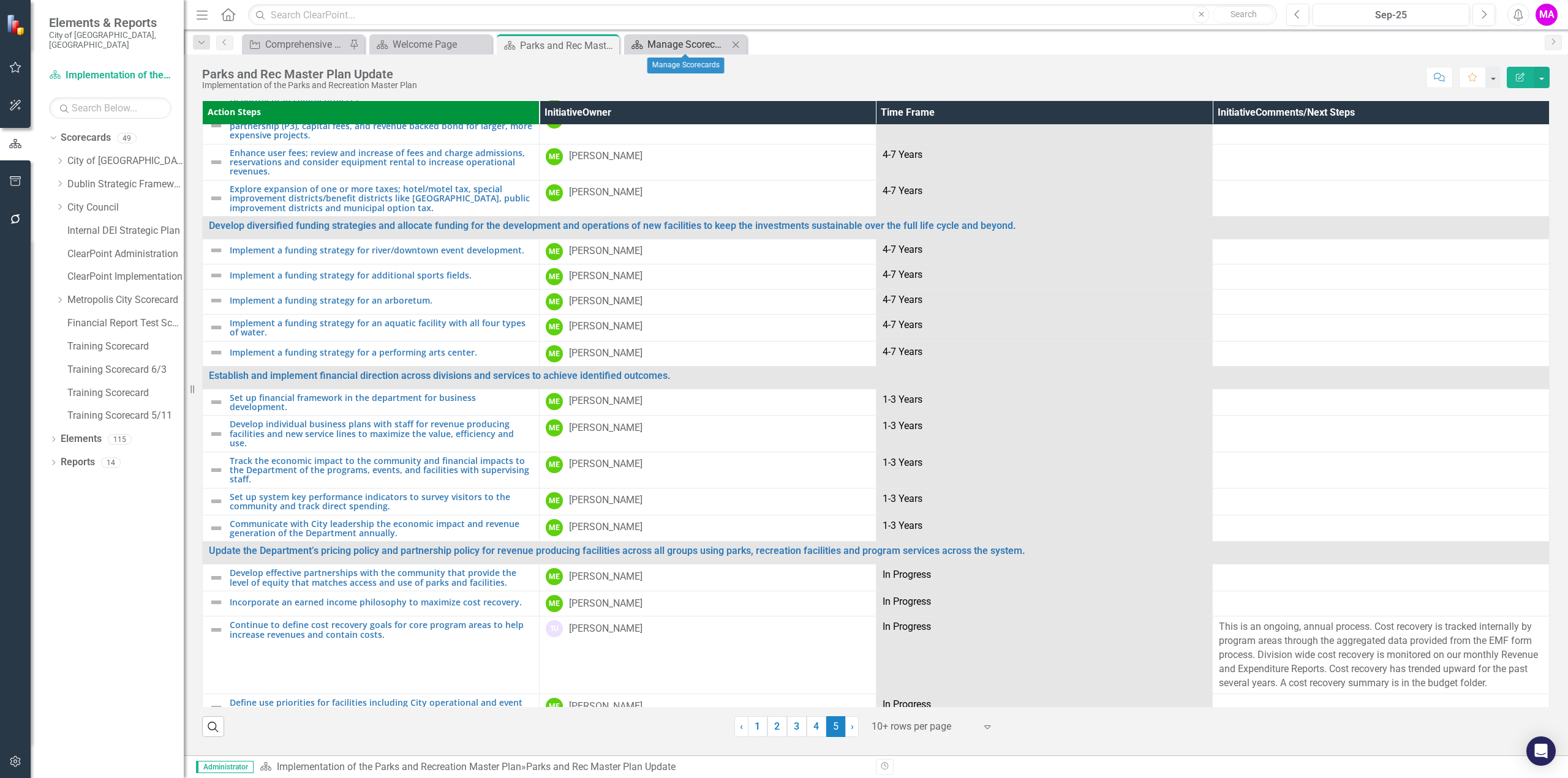
click at [675, 44] on div "Manage Scorecards" at bounding box center [687, 44] width 81 height 15
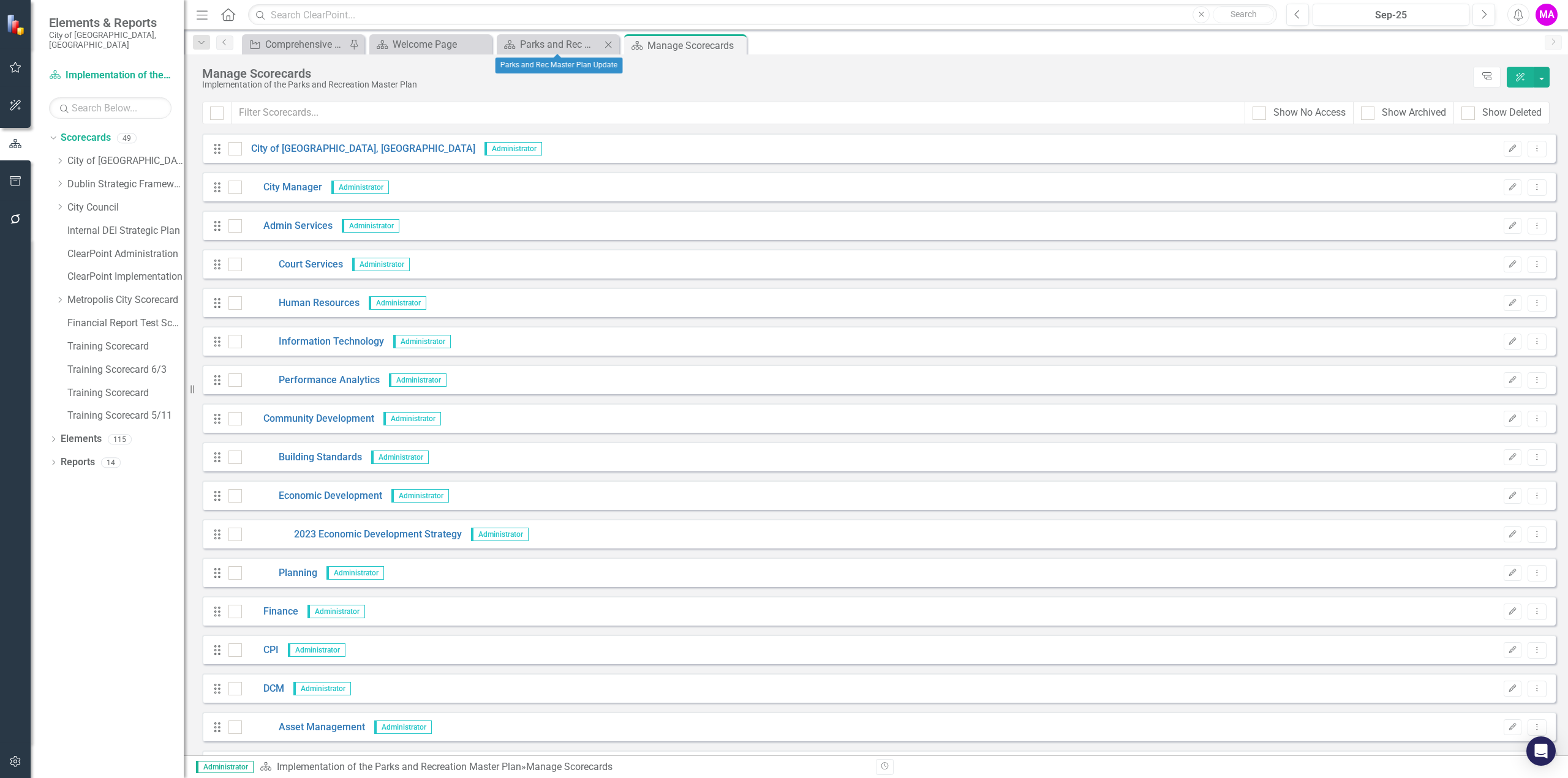
click at [609, 45] on icon at bounding box center [608, 44] width 6 height 6
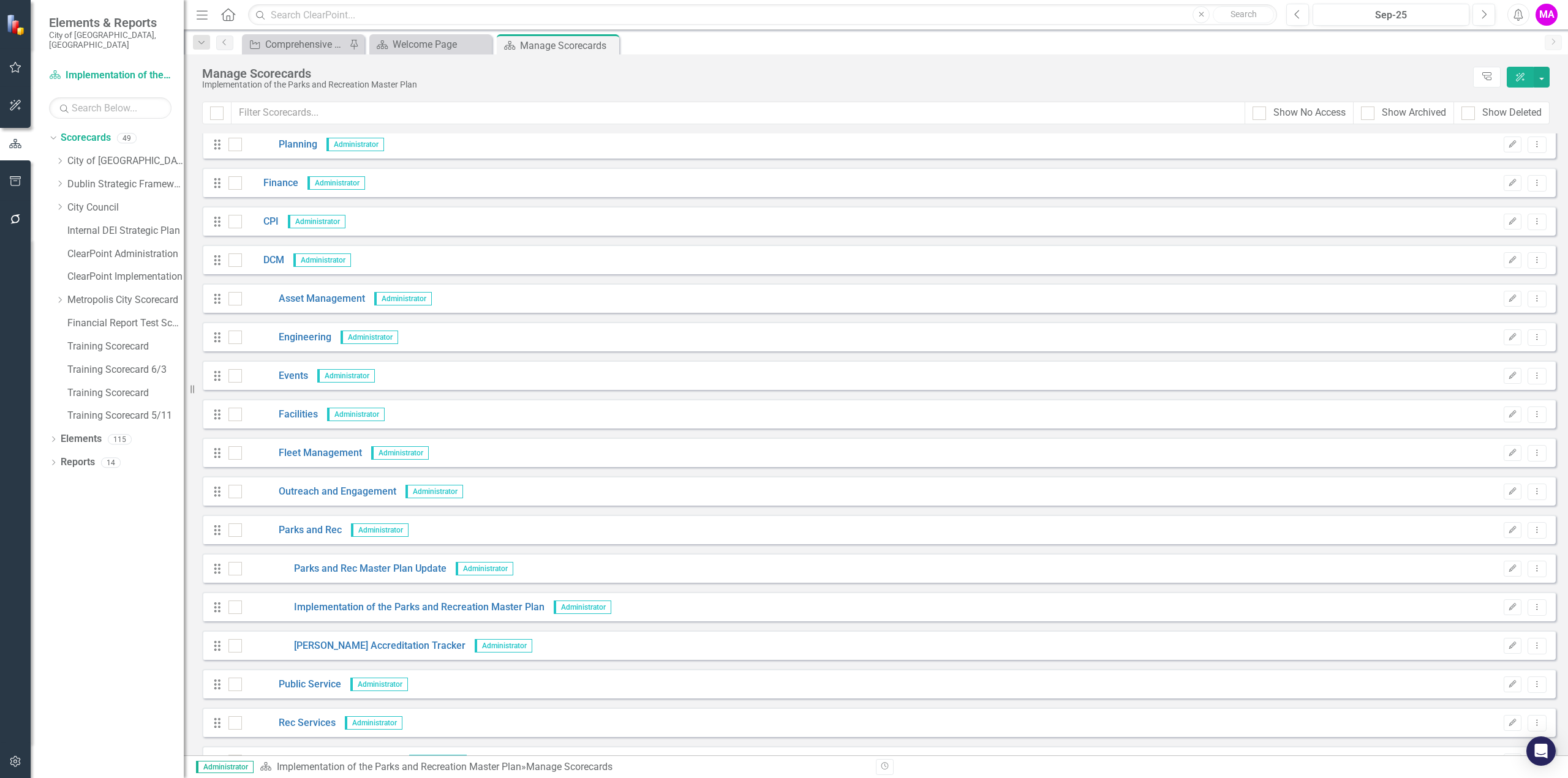
scroll to position [613, 0]
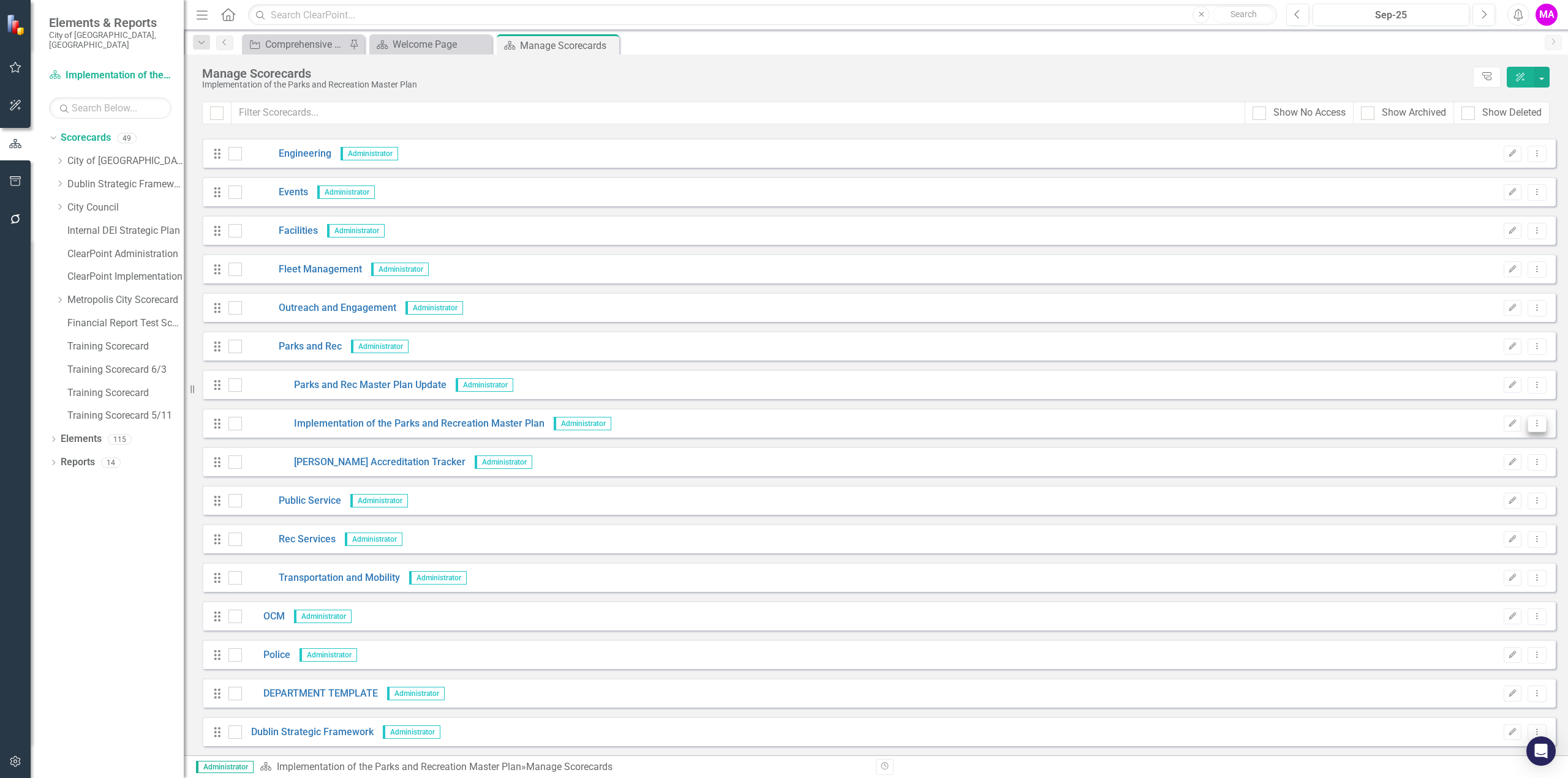
click at [1532, 426] on icon "Dropdown Menu" at bounding box center [1537, 423] width 10 height 8
click at [1460, 491] on link "Copy Forward Copy Forward Scorecard" at bounding box center [1469, 489] width 136 height 22
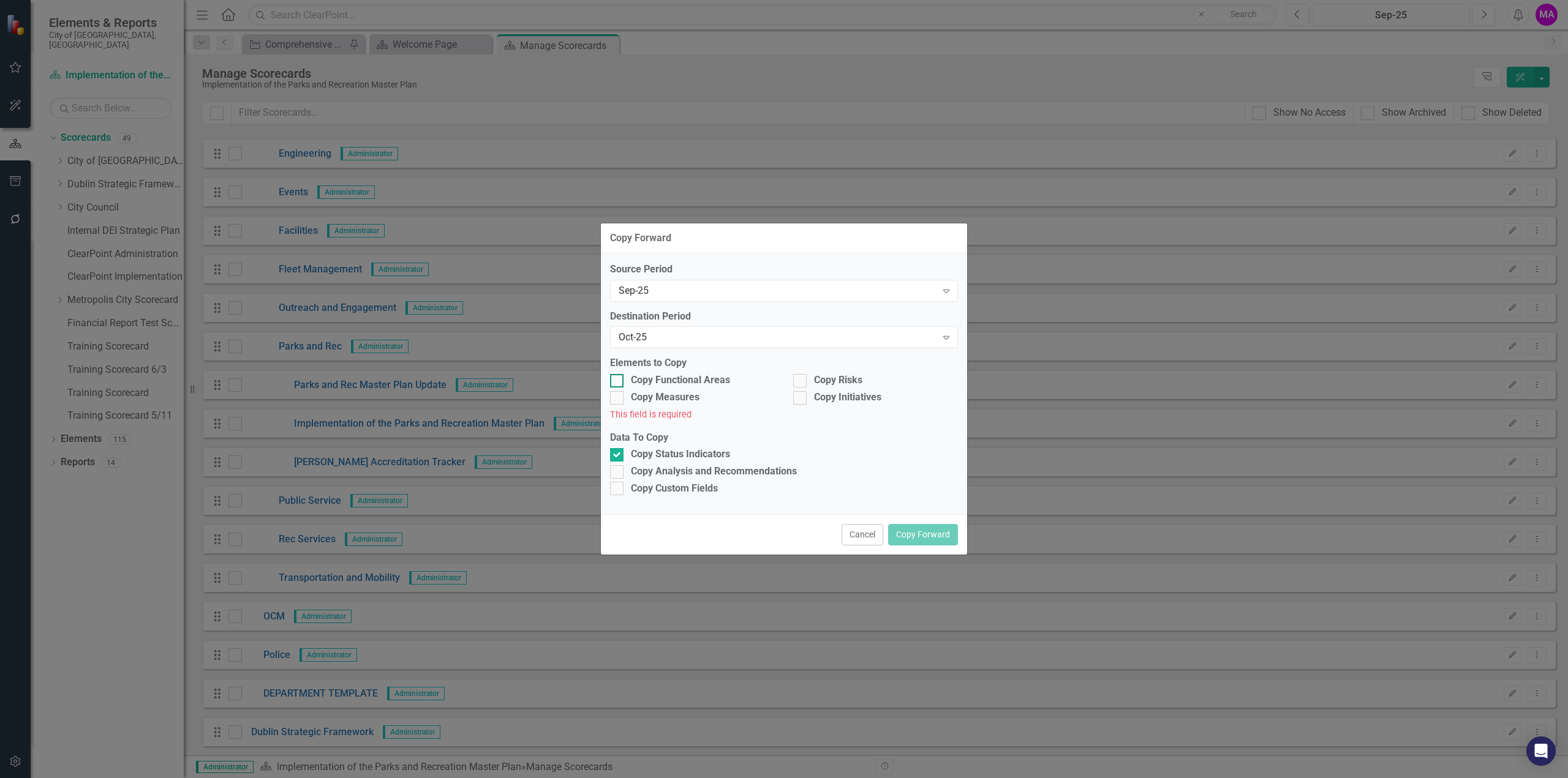
click at [615, 377] on input "Copy Functional Areas" at bounding box center [614, 379] width 8 height 8
checkbox input "true"
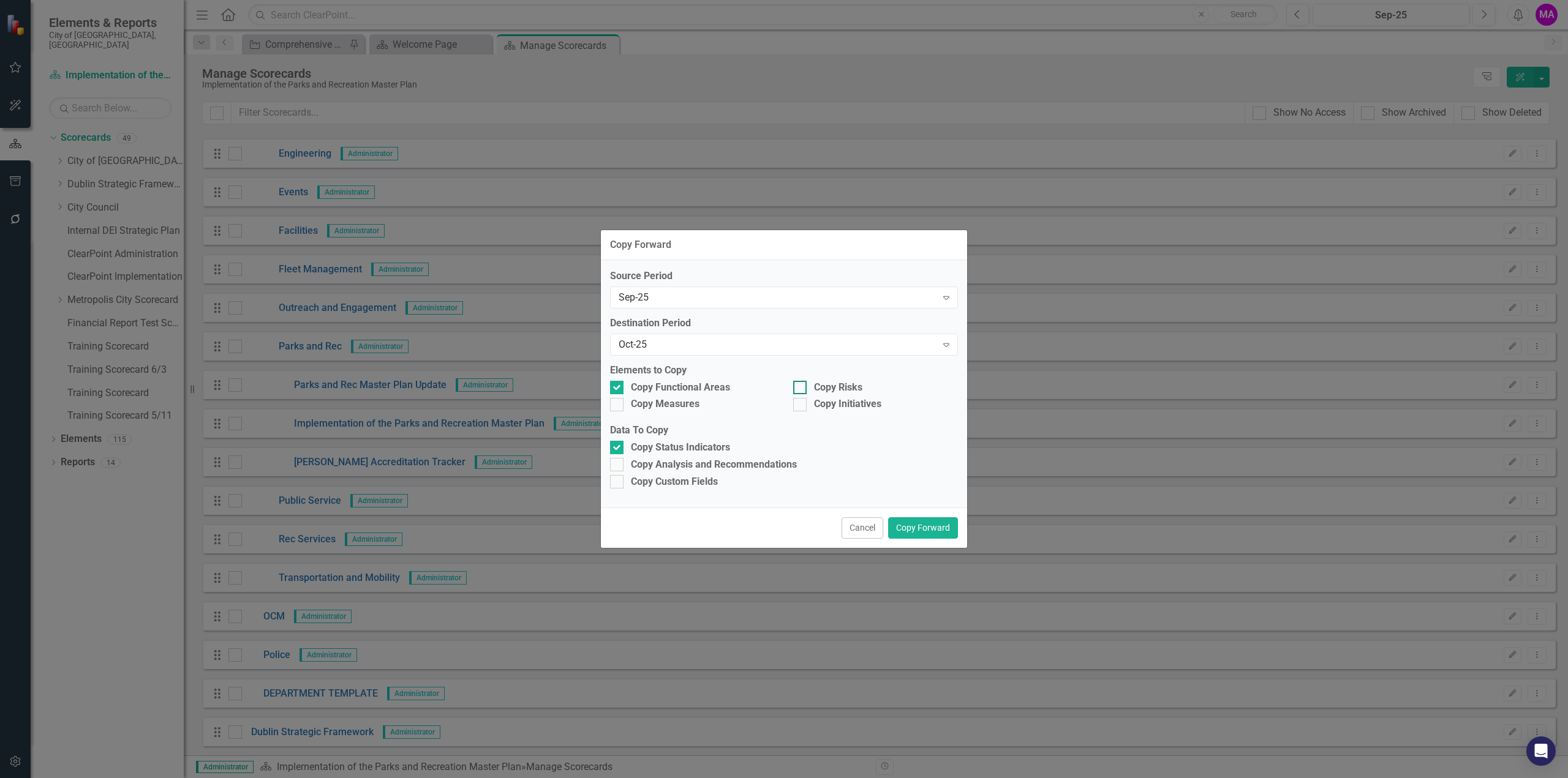
click at [804, 388] on div at bounding box center [800, 387] width 14 height 14
click at [801, 388] on input "Copy Risks" at bounding box center [797, 385] width 8 height 8
checkbox input "true"
click at [803, 408] on div at bounding box center [800, 404] width 14 height 14
click at [801, 406] on input "Copy Initiatives" at bounding box center [797, 402] width 8 height 8
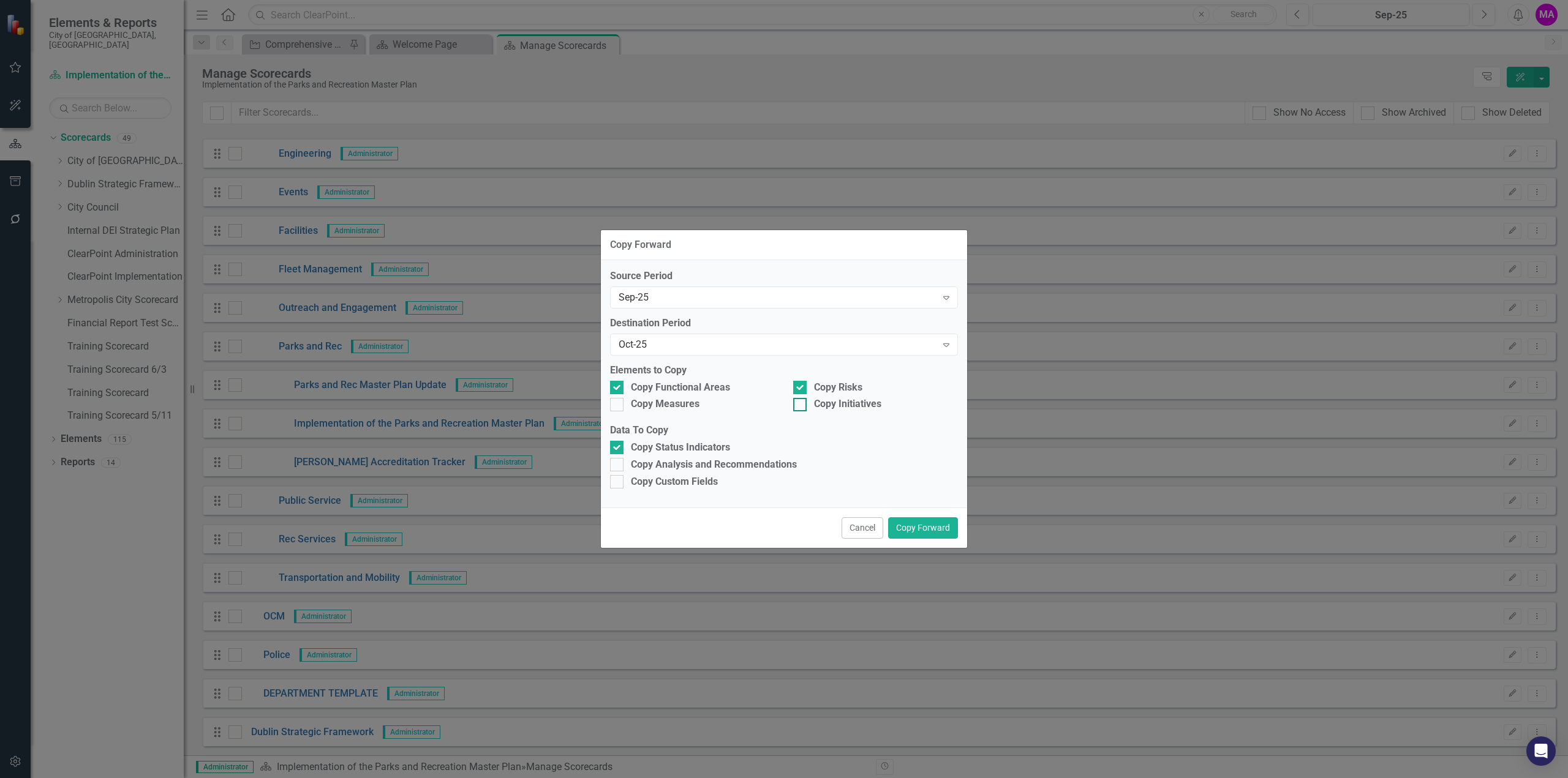
checkbox input "true"
click at [607, 402] on div "Copy Measures" at bounding box center [692, 406] width 183 height 17
click at [626, 407] on div "Copy Measures" at bounding box center [692, 405] width 164 height 14
click at [618, 406] on input "Copy Measures" at bounding box center [614, 402] width 8 height 8
checkbox input "true"
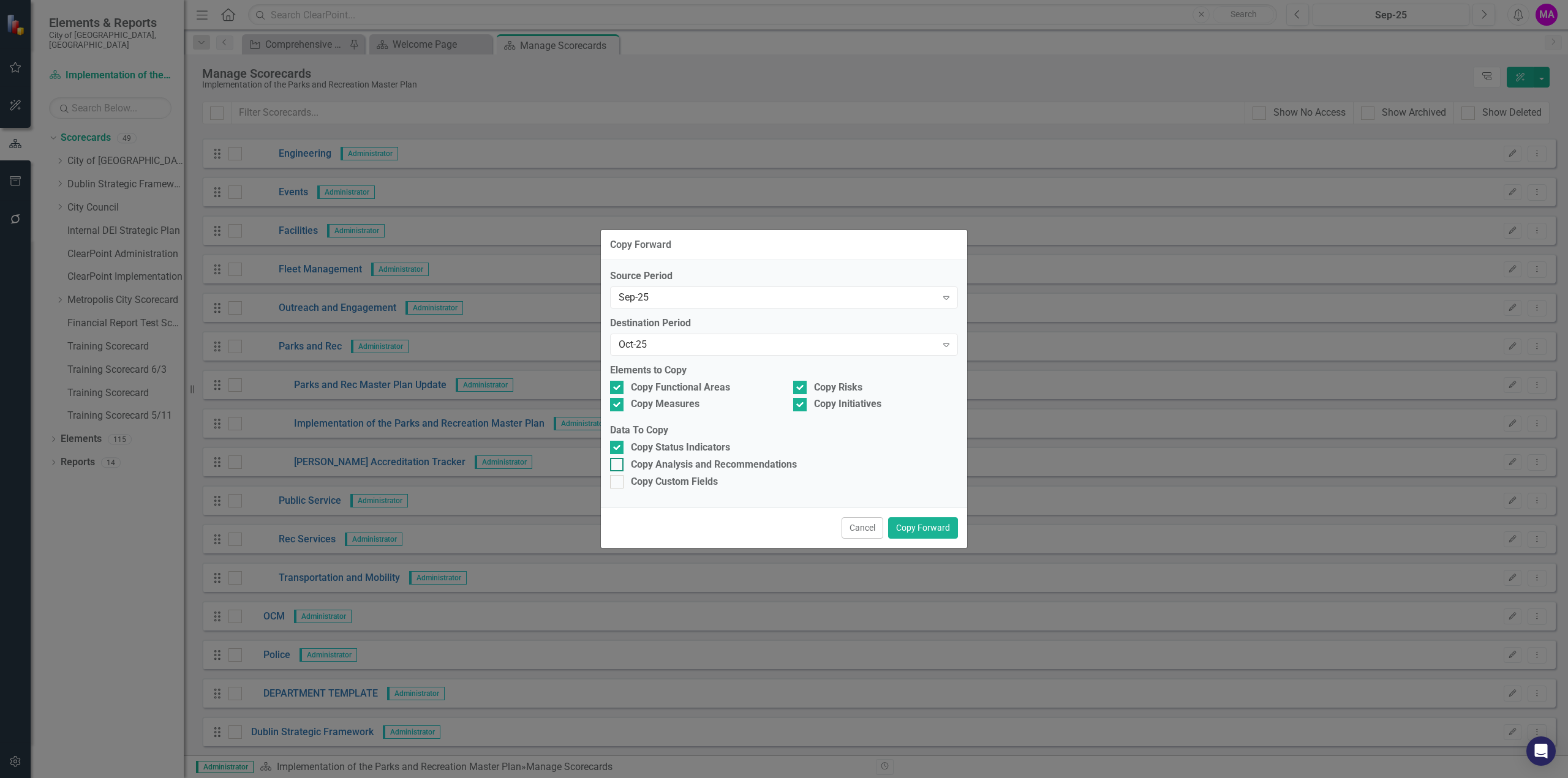
click at [616, 470] on div at bounding box center [617, 464] width 14 height 14
click at [616, 466] on input "Copy Analysis and Recommendations" at bounding box center [614, 462] width 8 height 8
checkbox input "true"
click at [618, 482] on div at bounding box center [617, 482] width 14 height 14
click at [618, 482] on input "Copy Custom Fields" at bounding box center [614, 480] width 8 height 8
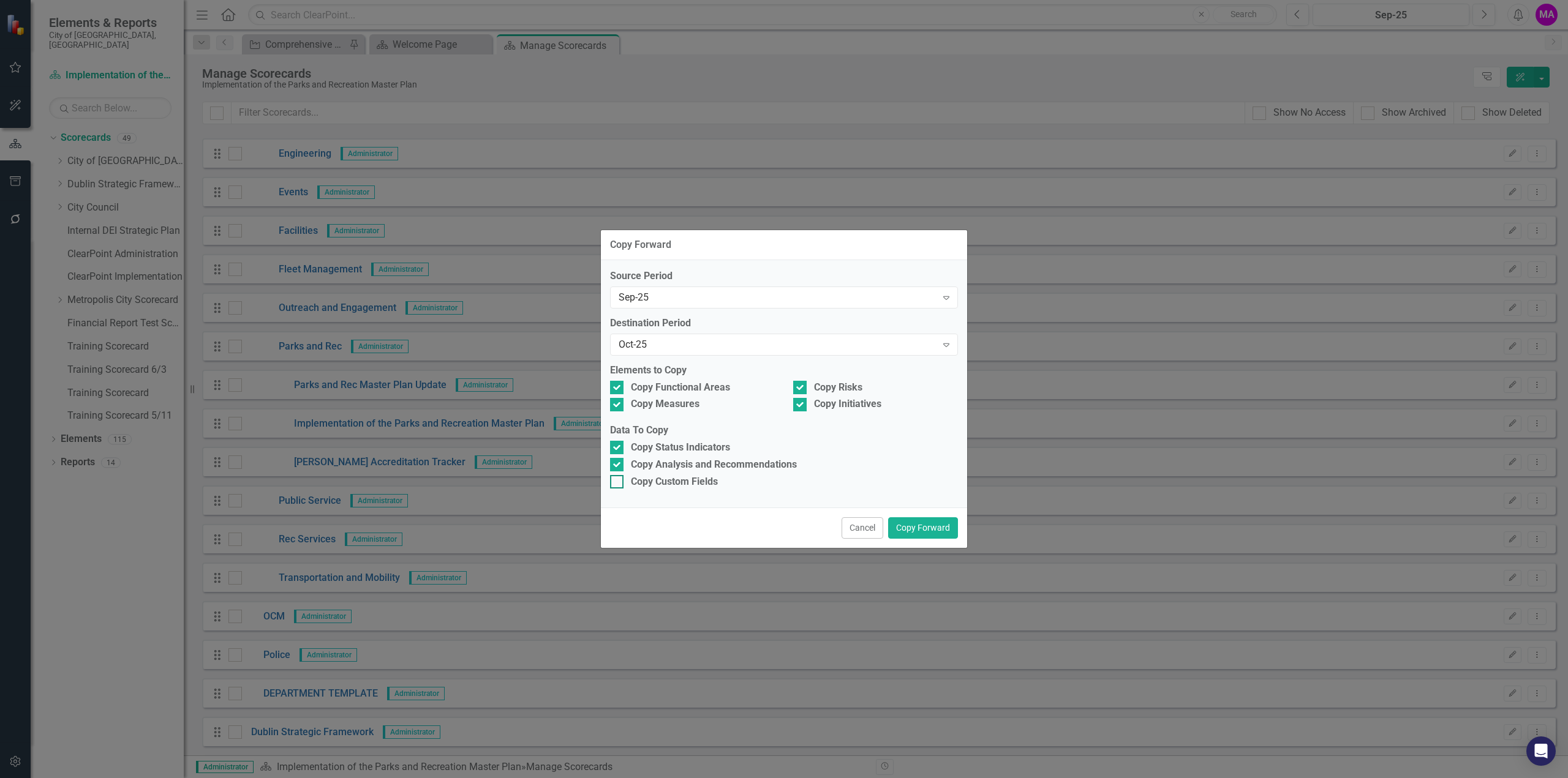
checkbox input "true"
click at [932, 529] on button "Copy Forward" at bounding box center [922, 528] width 70 height 22
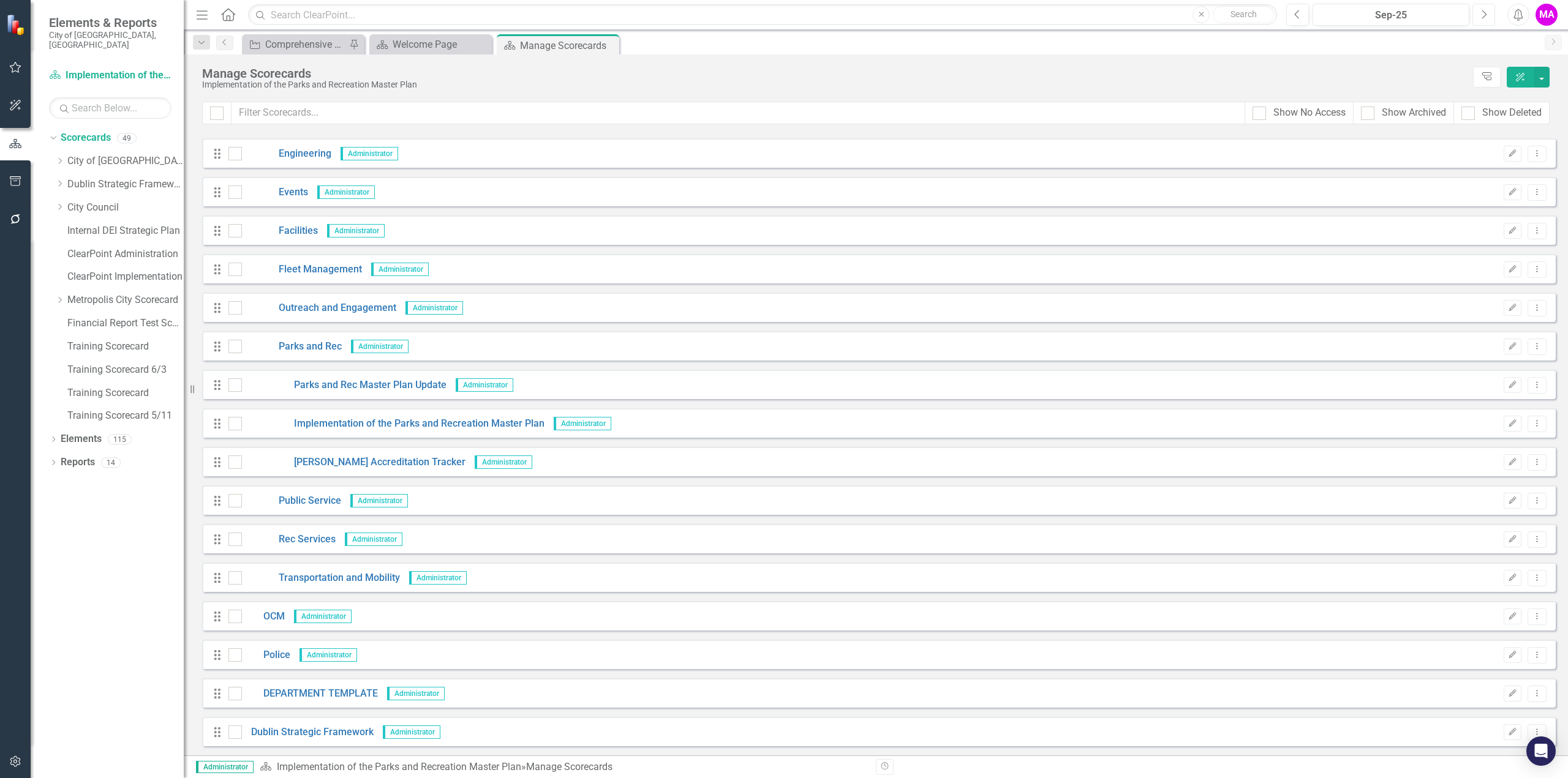
click at [1481, 13] on icon "Next" at bounding box center [1484, 14] width 6 height 11
click at [483, 43] on icon "Close" at bounding box center [480, 45] width 12 height 10
click at [480, 46] on icon "Close" at bounding box center [480, 45] width 12 height 10
